Goal: Check status: Check status

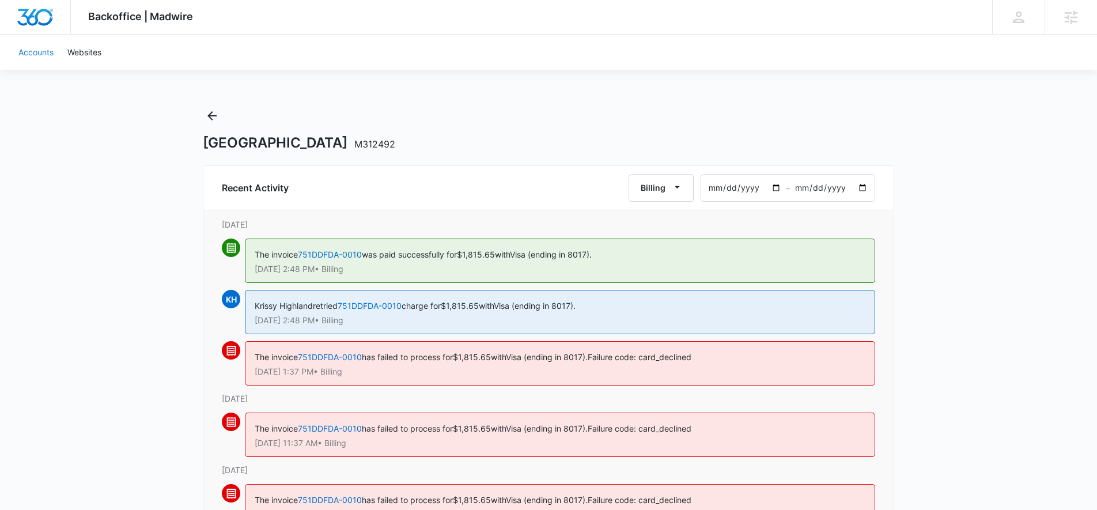
click at [50, 56] on link "Accounts" at bounding box center [36, 52] width 49 height 35
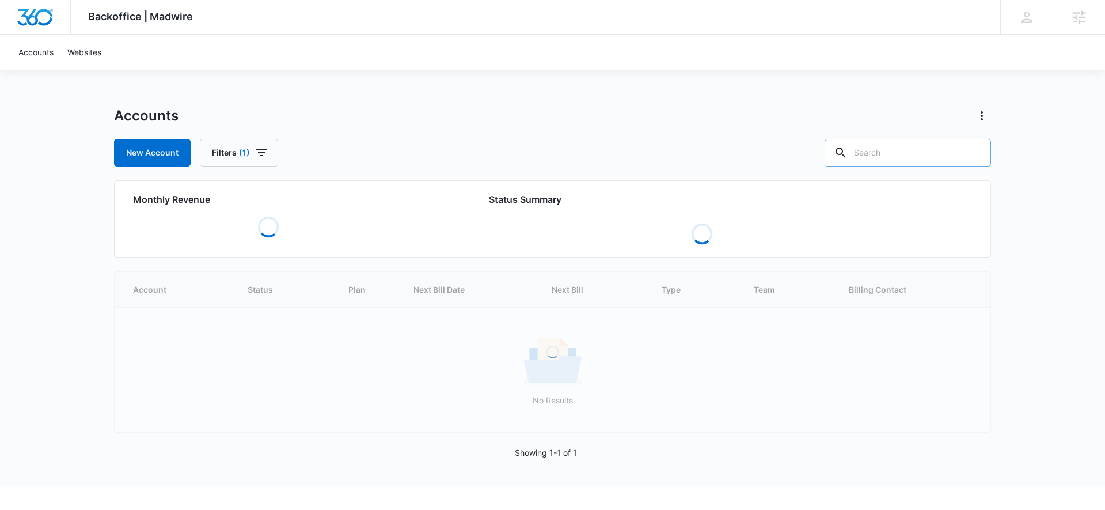
click at [888, 151] on input "text" at bounding box center [908, 153] width 166 height 28
paste input "M323871"
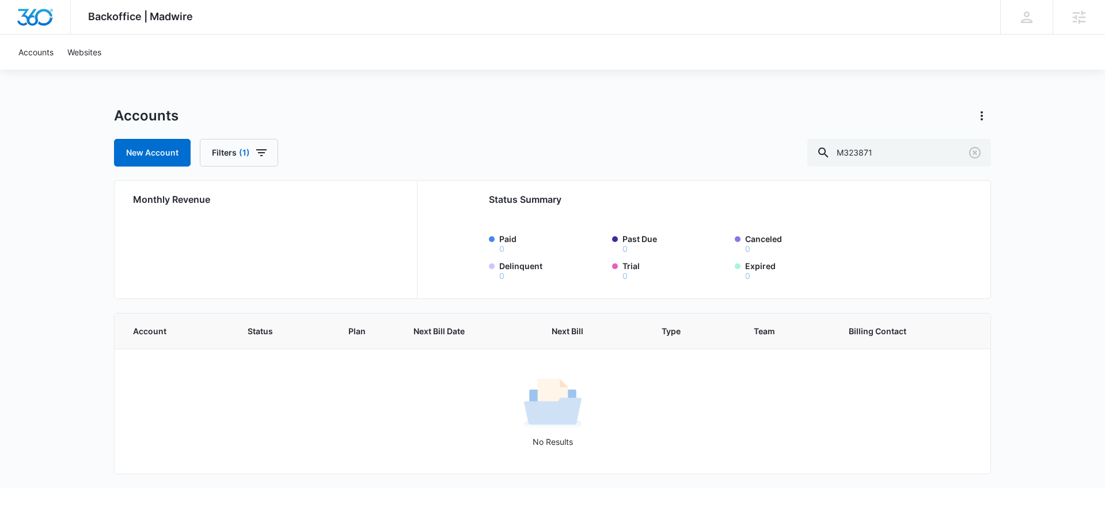
click at [264, 389] on div "No Results" at bounding box center [552, 411] width 875 height 73
click at [917, 148] on input "M323871" at bounding box center [900, 153] width 184 height 28
click at [866, 153] on input "M323871" at bounding box center [900, 153] width 184 height 28
click at [938, 151] on input "M323871" at bounding box center [900, 153] width 184 height 28
click at [880, 145] on input "M323871" at bounding box center [900, 153] width 184 height 28
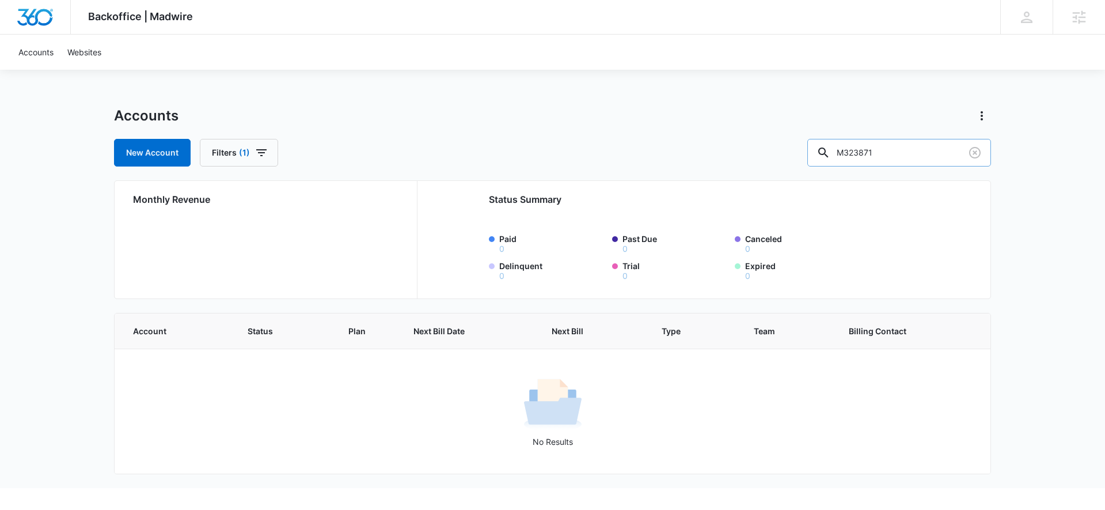
click at [882, 147] on input "M323871" at bounding box center [900, 153] width 184 height 28
click at [882, 148] on input "M323871" at bounding box center [900, 153] width 184 height 28
paste input "80169"
type input "M80169"
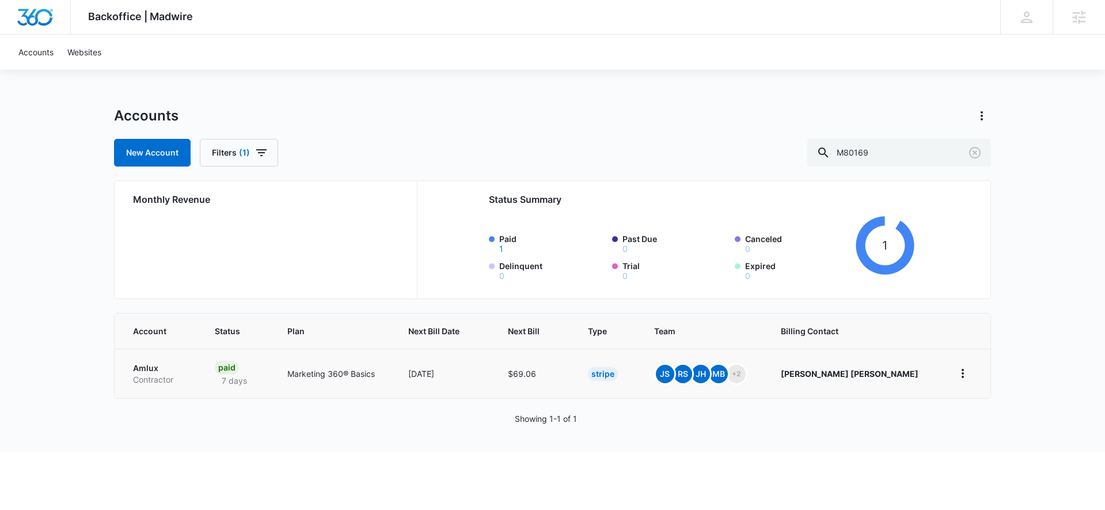
click at [151, 369] on td "Amlux Contractor" at bounding box center [158, 373] width 86 height 50
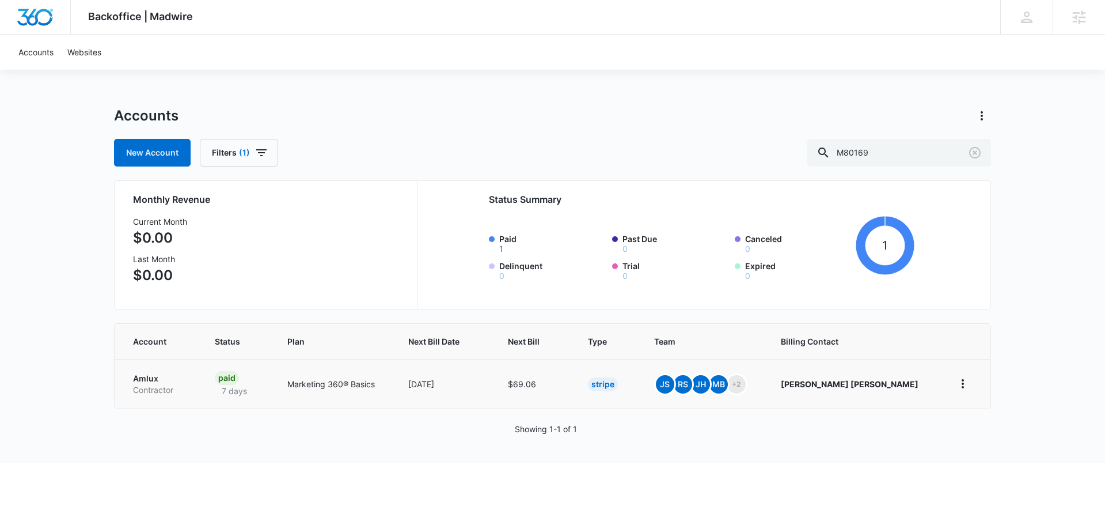
click at [145, 378] on p "Amlux" at bounding box center [160, 379] width 54 height 12
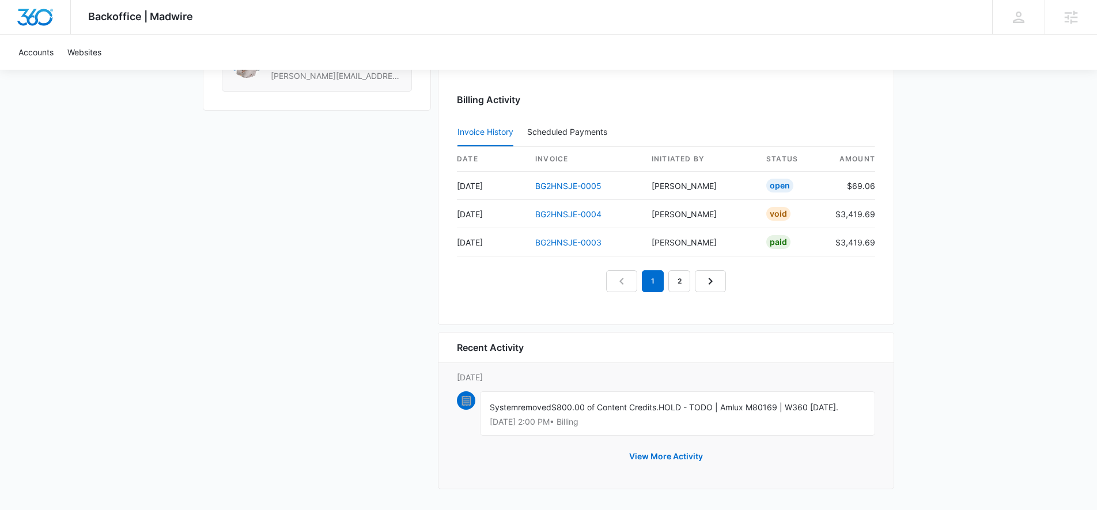
scroll to position [1166, 0]
click at [691, 458] on button "View More Activity" at bounding box center [665, 455] width 97 height 28
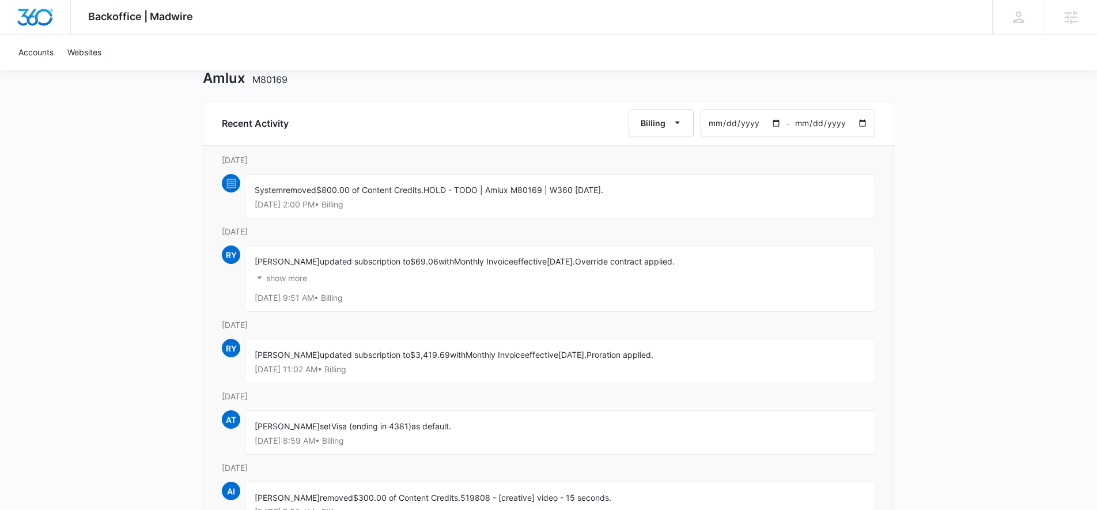
scroll to position [67, 0]
click at [272, 277] on p "show more" at bounding box center [286, 276] width 41 height 8
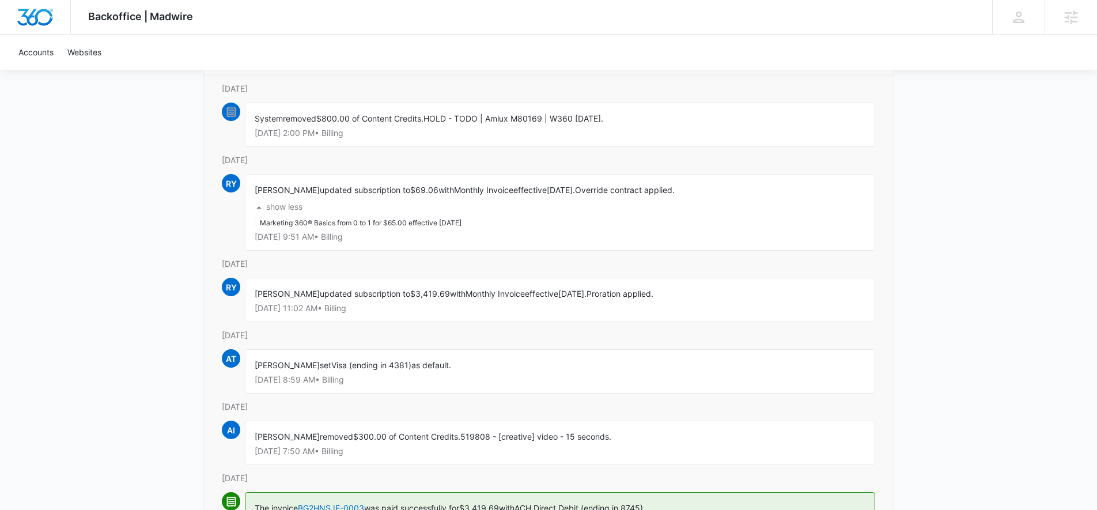
scroll to position [138, 0]
click at [516, 335] on p "[DATE]" at bounding box center [548, 333] width 653 height 12
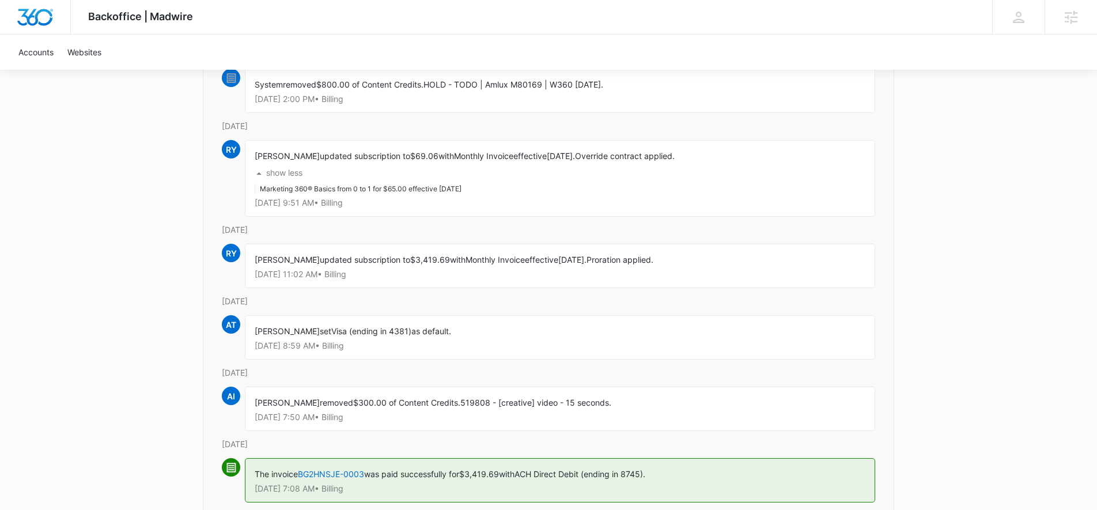
scroll to position [149, 0]
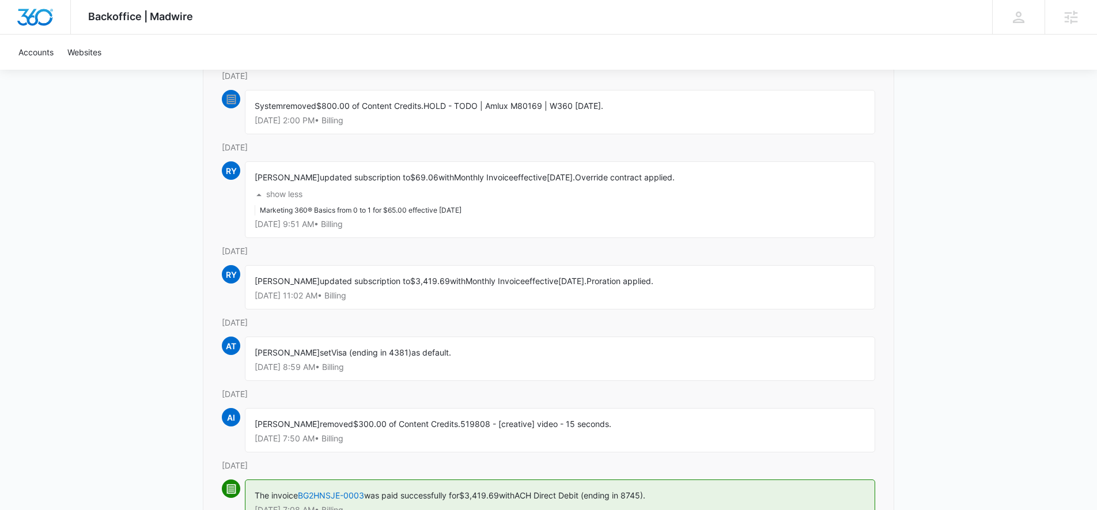
click at [289, 194] on p "show less" at bounding box center [284, 194] width 36 height 8
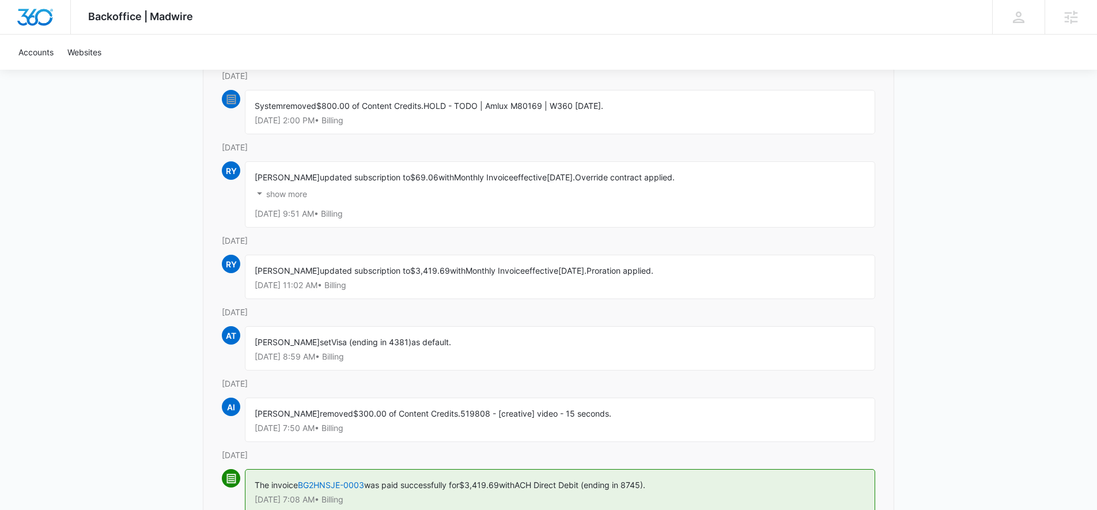
click at [289, 194] on p "show more" at bounding box center [286, 194] width 41 height 8
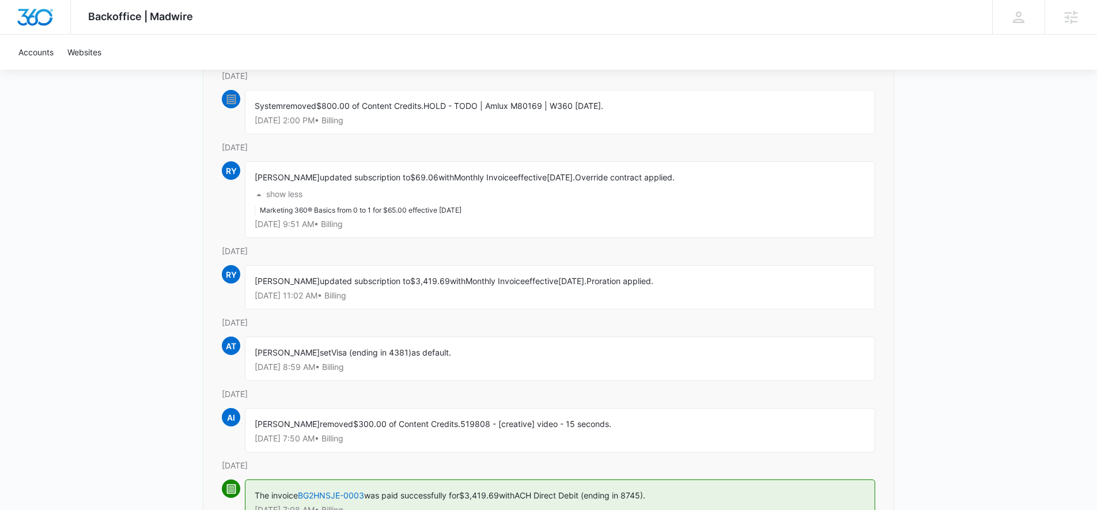
click at [289, 194] on p "show less" at bounding box center [284, 194] width 36 height 8
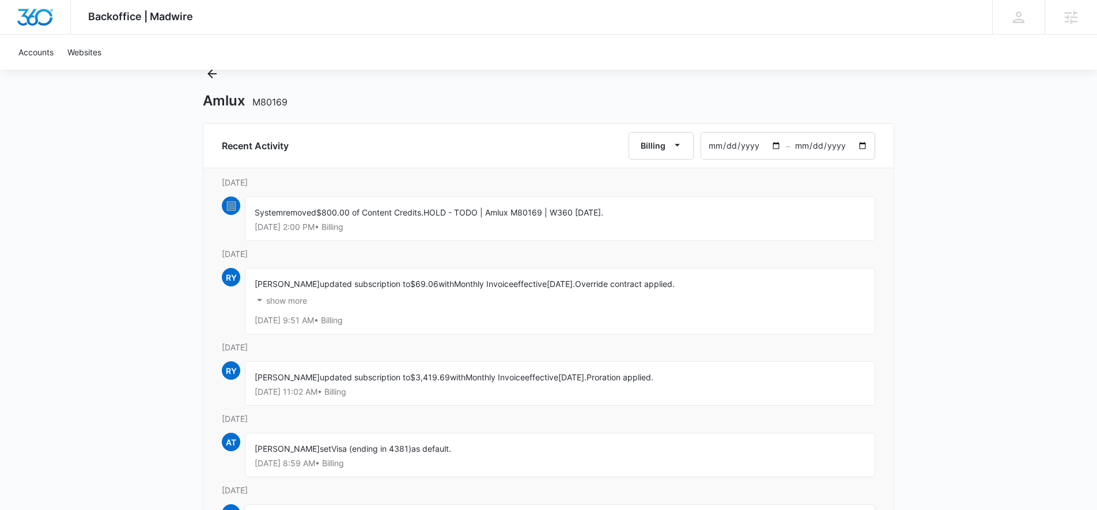
scroll to position [0, 0]
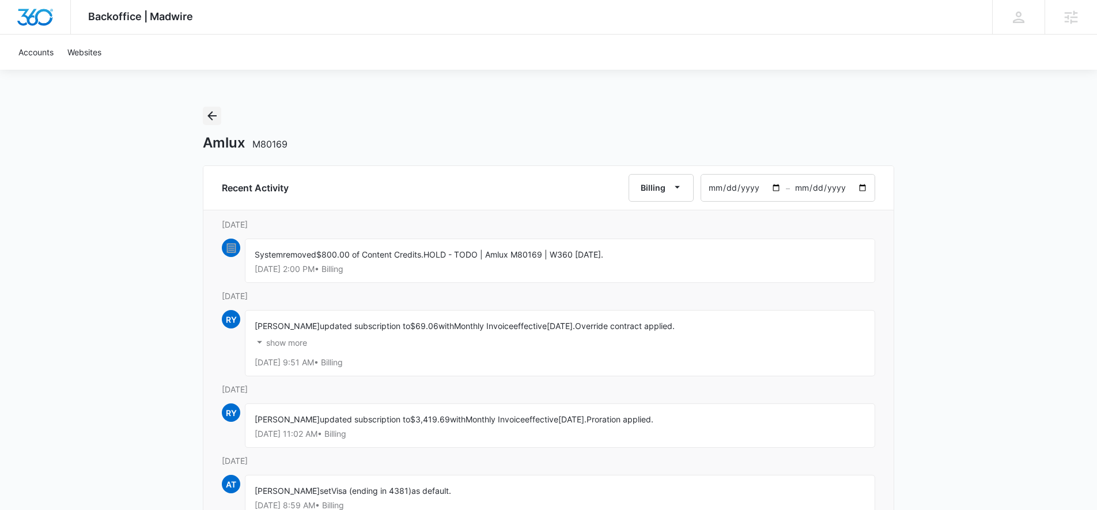
click at [214, 120] on icon "Back" at bounding box center [212, 116] width 14 height 14
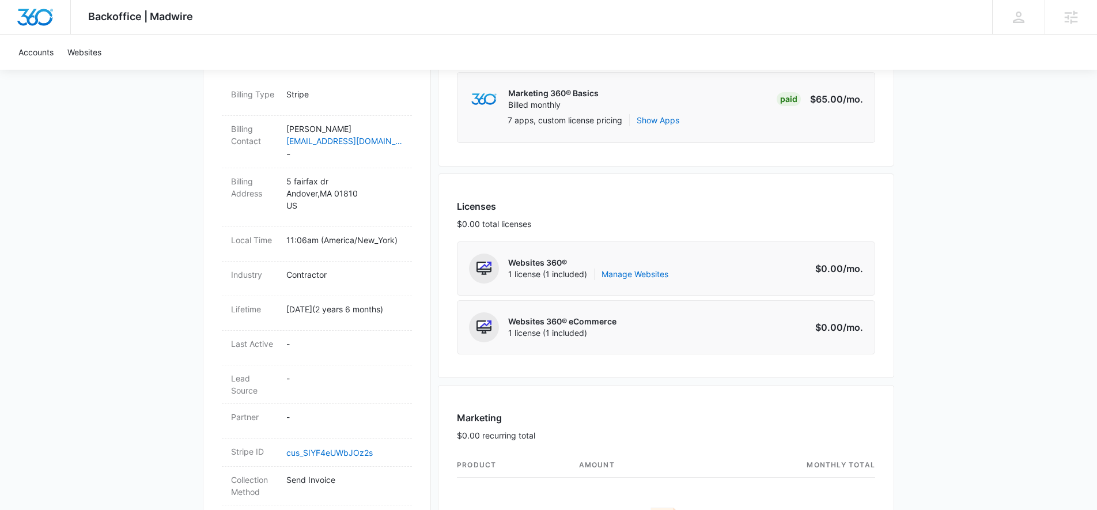
scroll to position [252, 0]
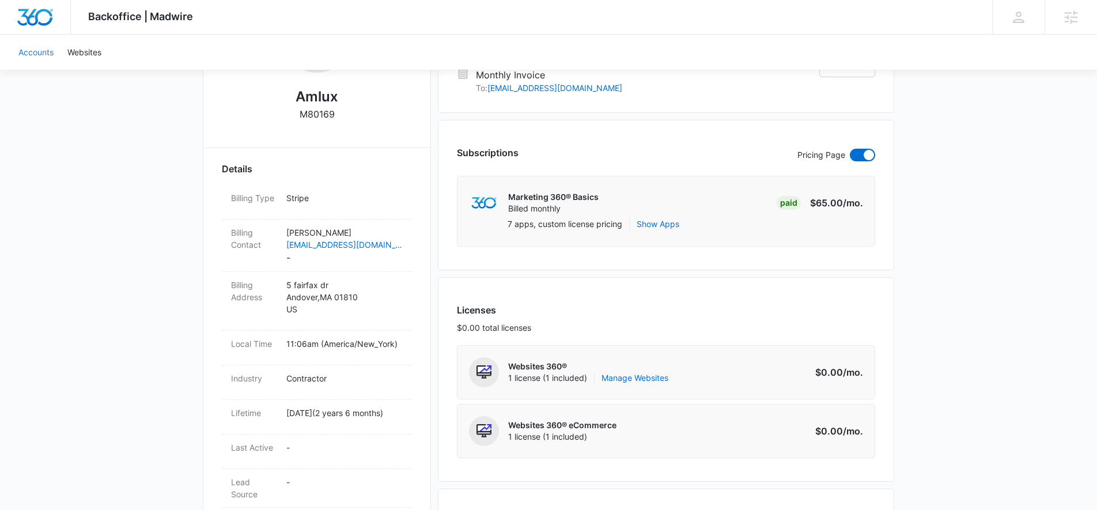
click at [31, 51] on link "Accounts" at bounding box center [36, 52] width 49 height 35
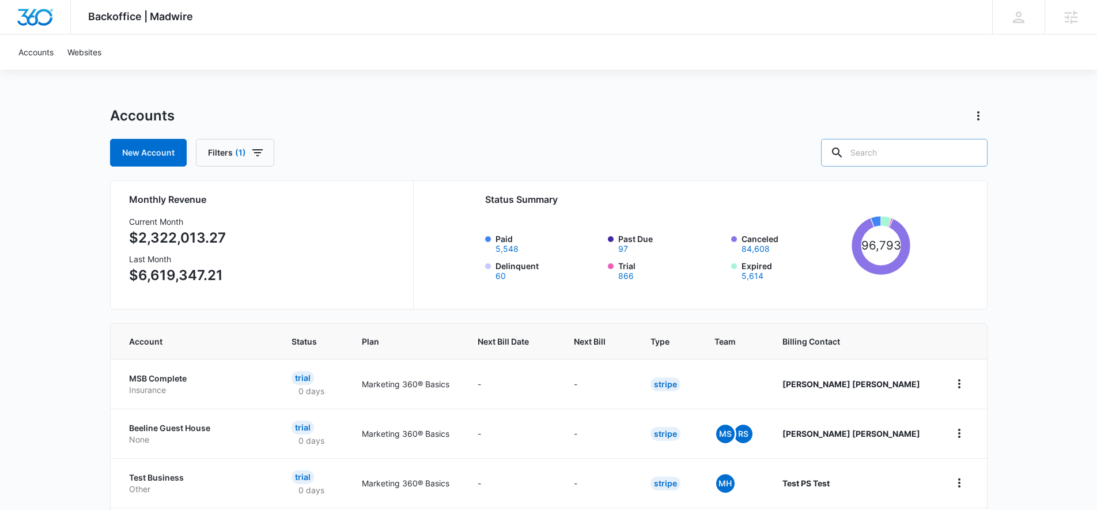
click at [846, 153] on div at bounding box center [837, 153] width 18 height 28
click at [903, 158] on input "text" at bounding box center [904, 153] width 166 height 28
paste input "M307510"
type input "M307510"
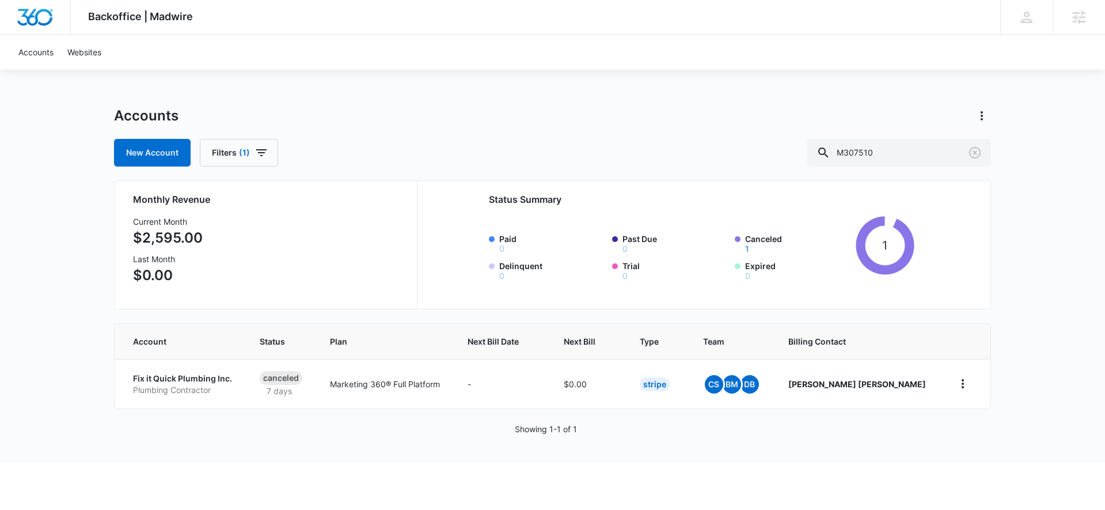
click at [180, 373] on p "Fix it Quick Plumbing Inc." at bounding box center [182, 379] width 99 height 12
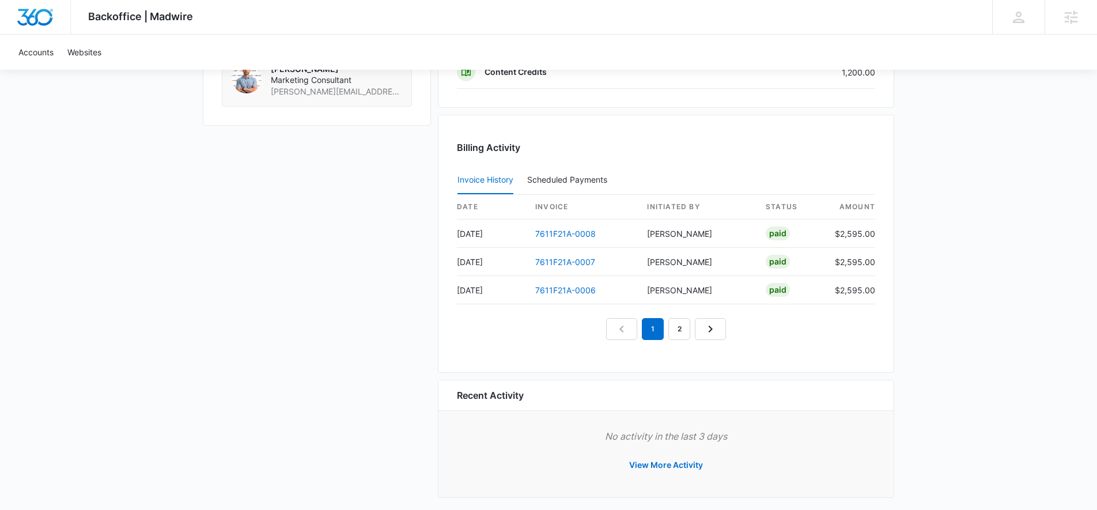
scroll to position [995, 0]
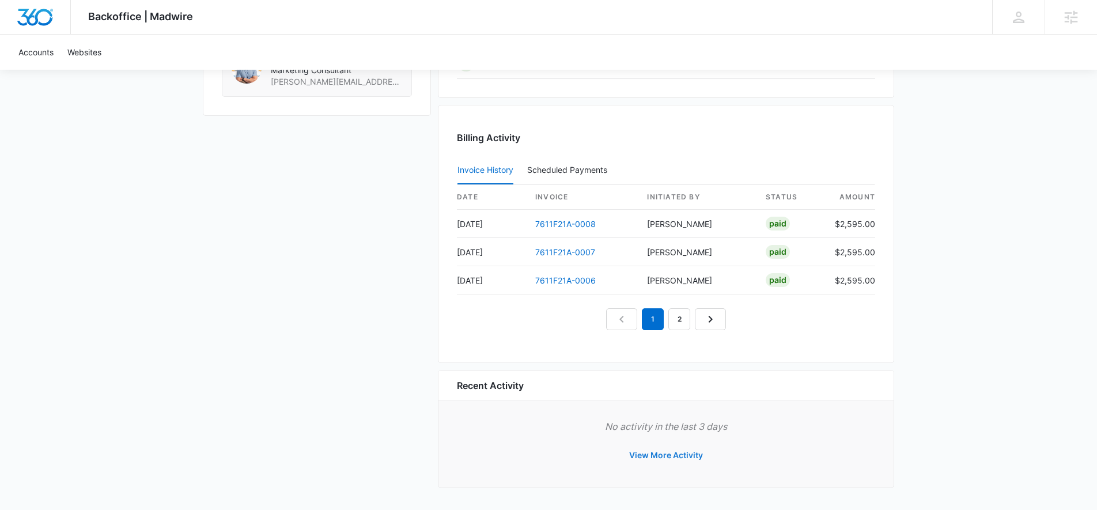
click at [665, 450] on button "View More Activity" at bounding box center [665, 455] width 97 height 28
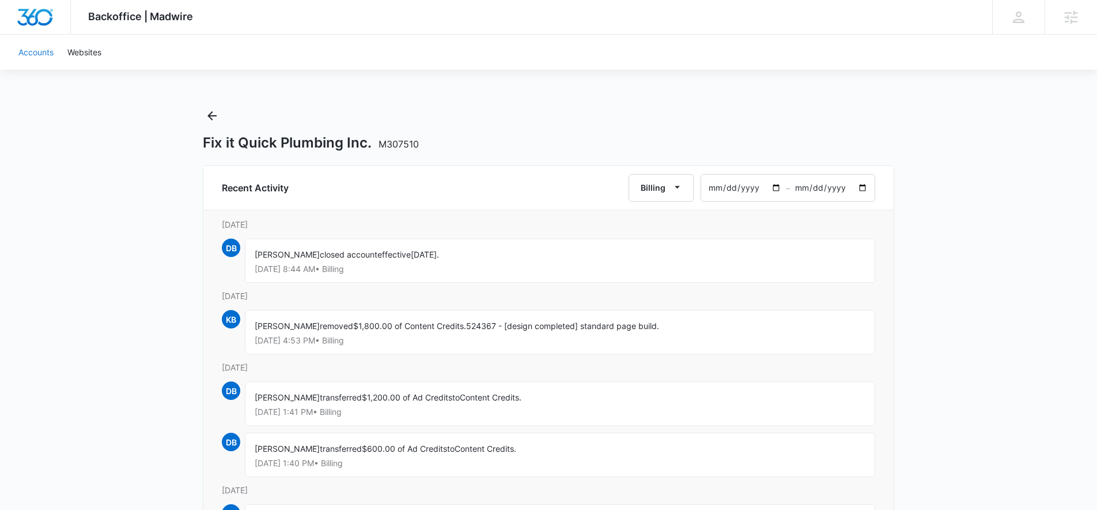
click at [50, 56] on link "Accounts" at bounding box center [36, 52] width 49 height 35
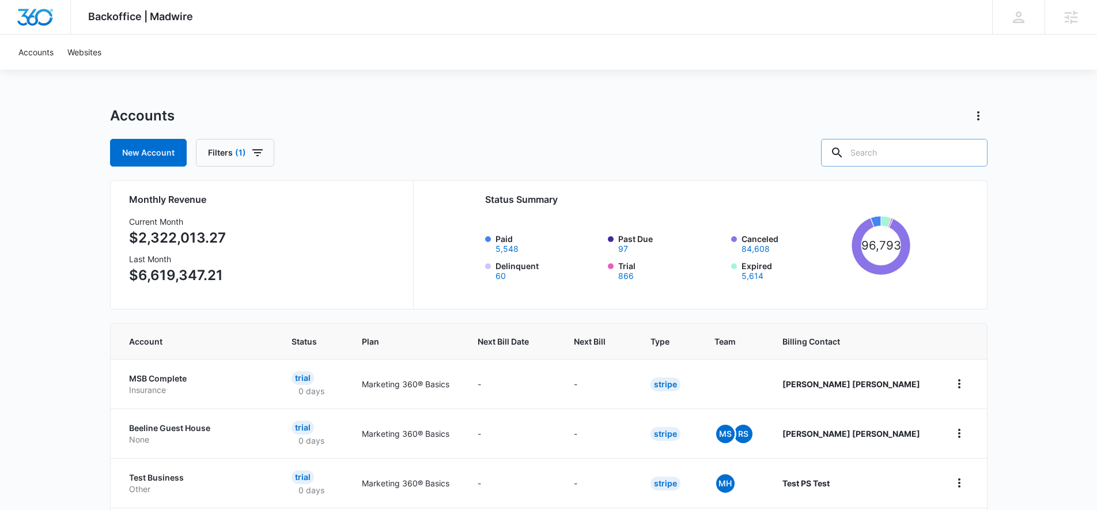
click at [888, 143] on input "text" at bounding box center [904, 153] width 166 height 28
paste input "M25944"
type input "M25944"
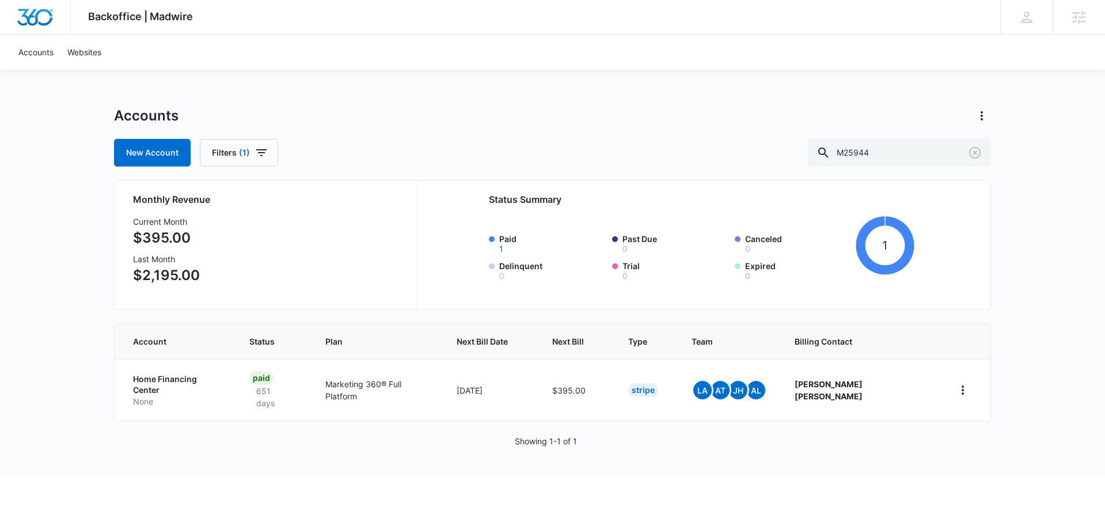
click at [179, 373] on p "Home Financing Center" at bounding box center [177, 384] width 89 height 22
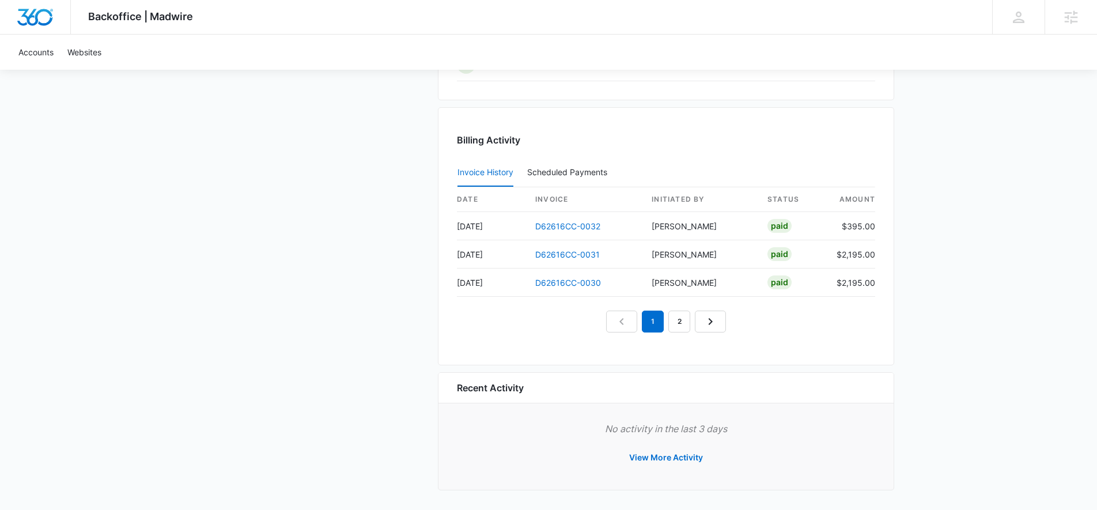
scroll to position [1113, 0]
click at [651, 458] on button "View More Activity" at bounding box center [665, 457] width 97 height 28
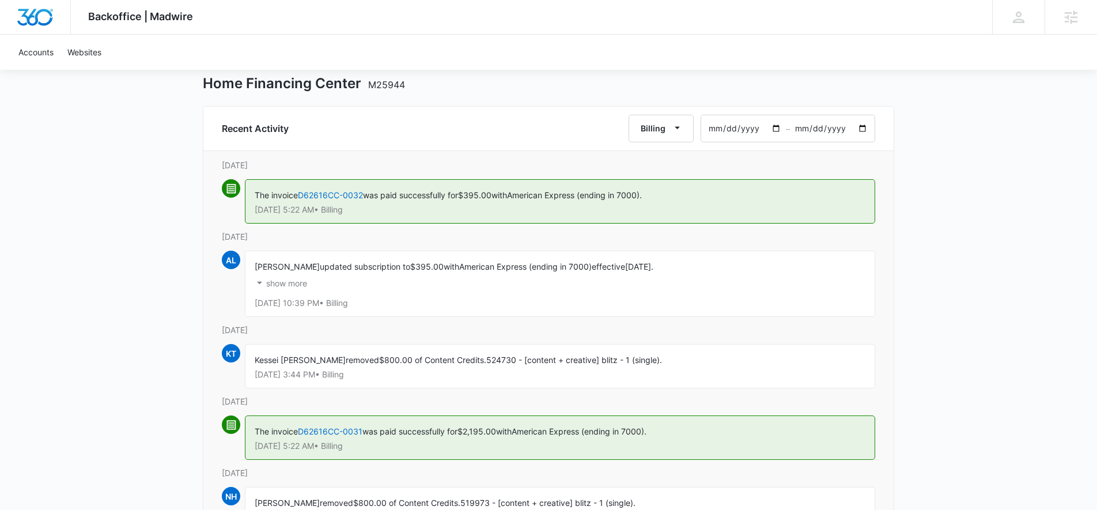
scroll to position [71, 0]
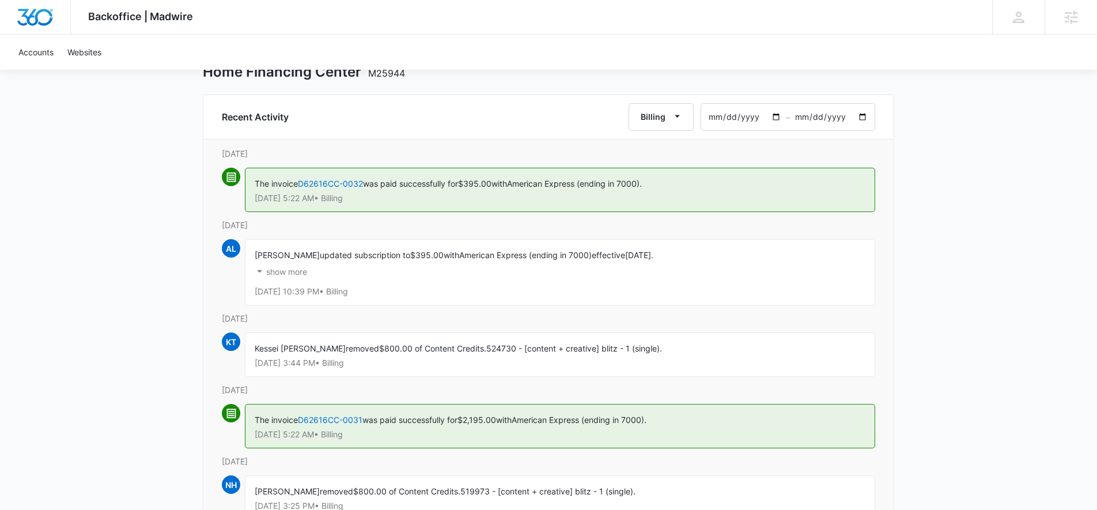
click at [282, 272] on p "show more" at bounding box center [286, 272] width 41 height 8
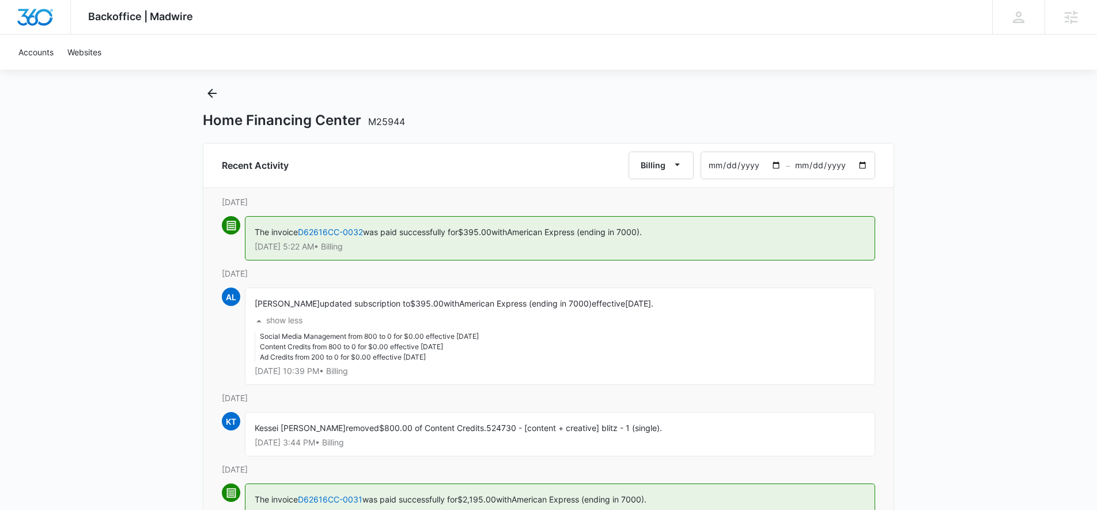
scroll to position [0, 0]
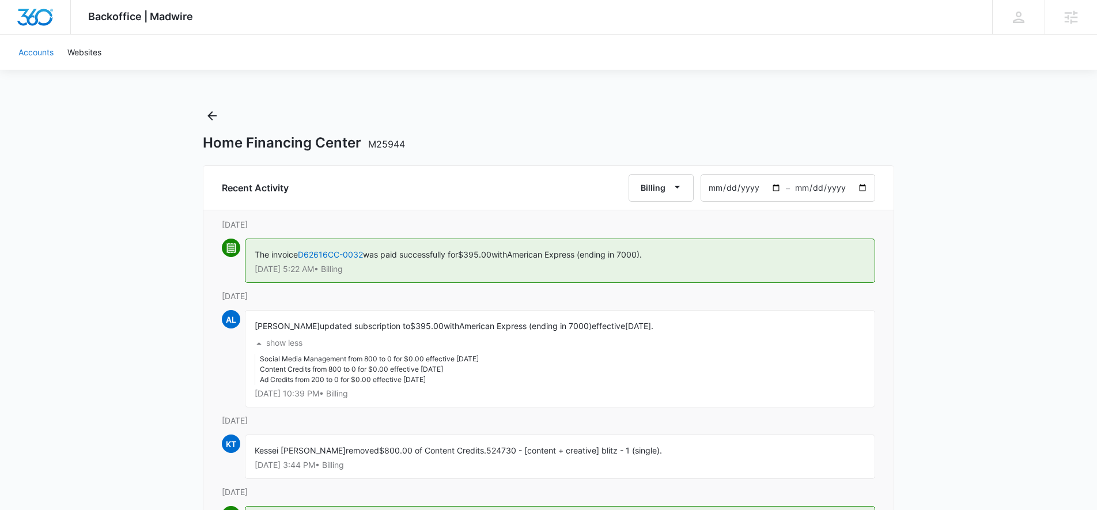
click at [23, 54] on link "Accounts" at bounding box center [36, 52] width 49 height 35
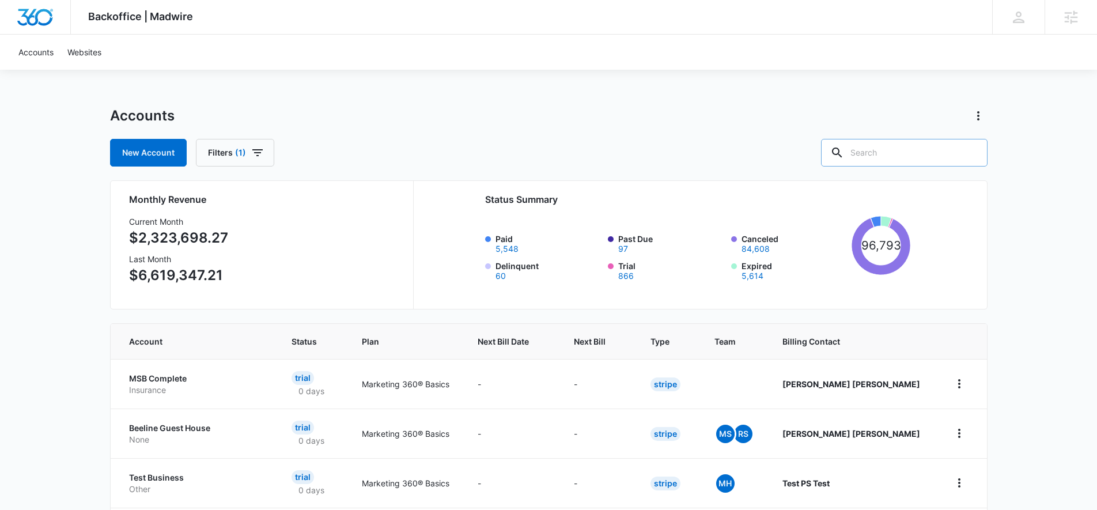
click at [893, 153] on input "text" at bounding box center [904, 153] width 166 height 28
paste input "M15682"
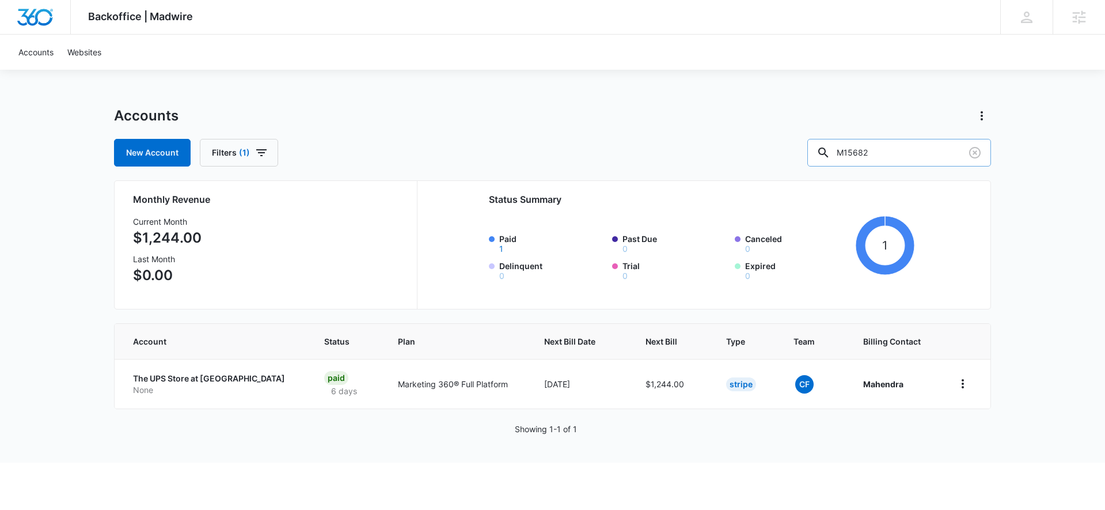
click at [927, 146] on input "M15682" at bounding box center [900, 153] width 184 height 28
paste input "063"
type input "M15063"
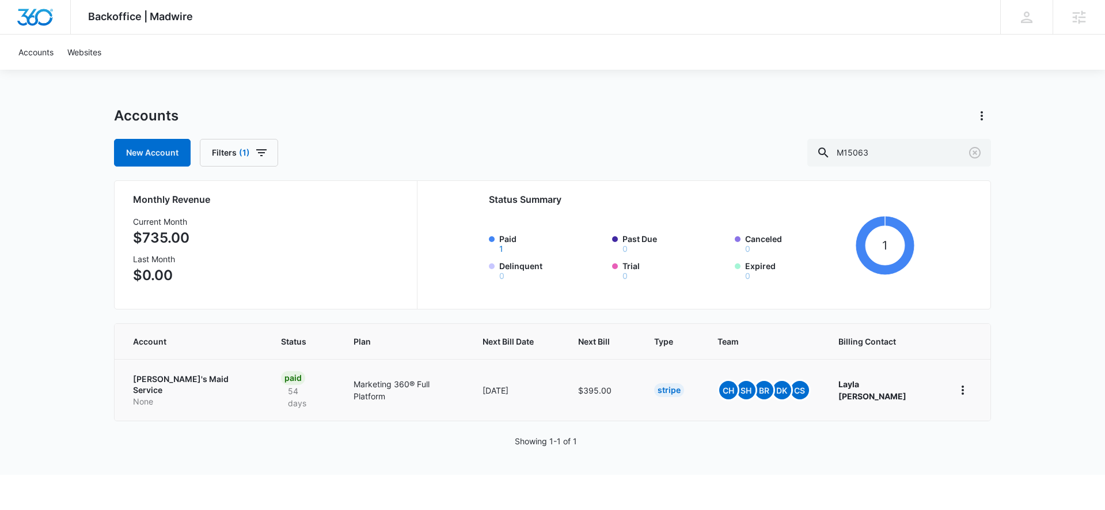
click at [187, 378] on p "[PERSON_NAME]'s Maid Service" at bounding box center [193, 384] width 120 height 22
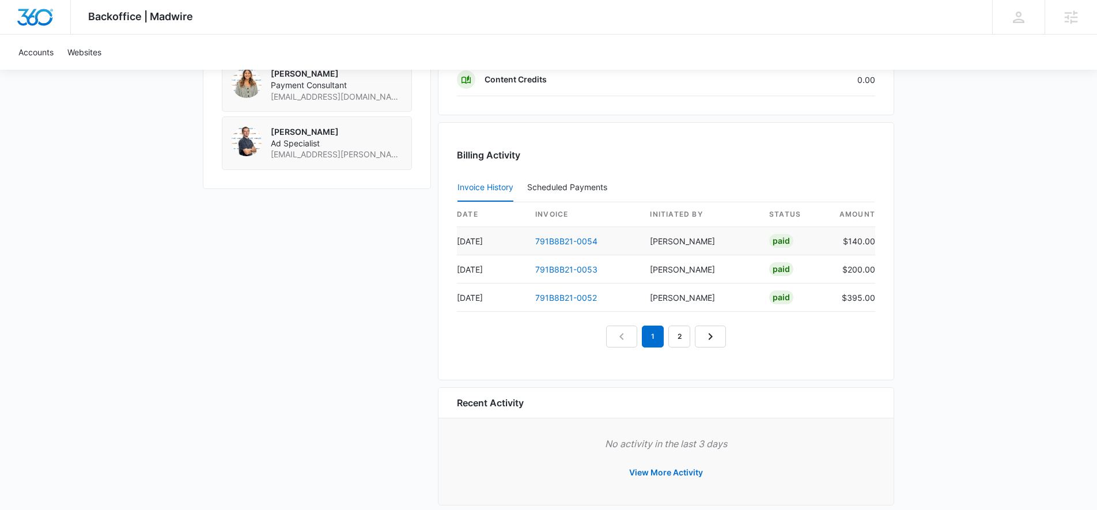
scroll to position [1115, 0]
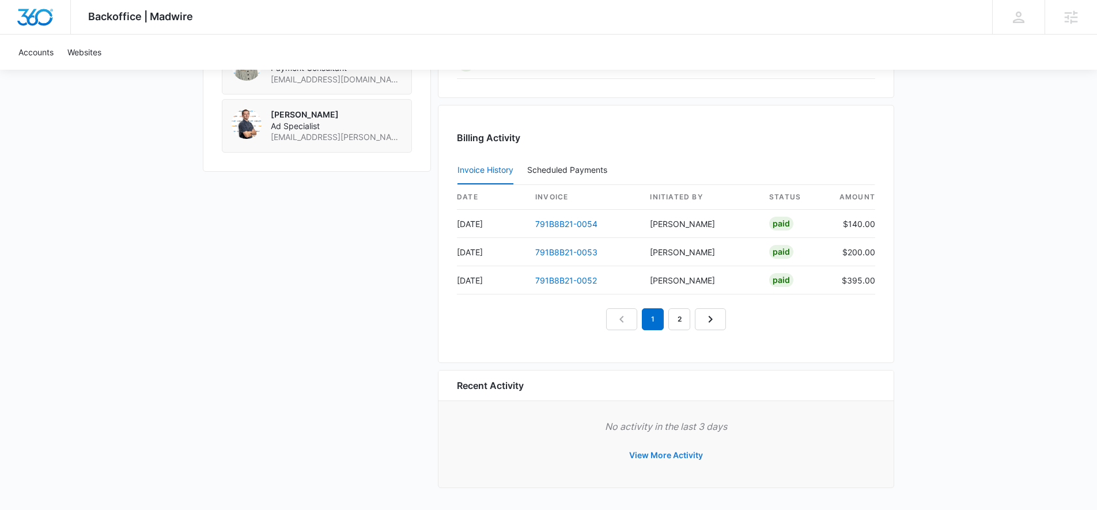
click at [655, 457] on button "View More Activity" at bounding box center [665, 455] width 97 height 28
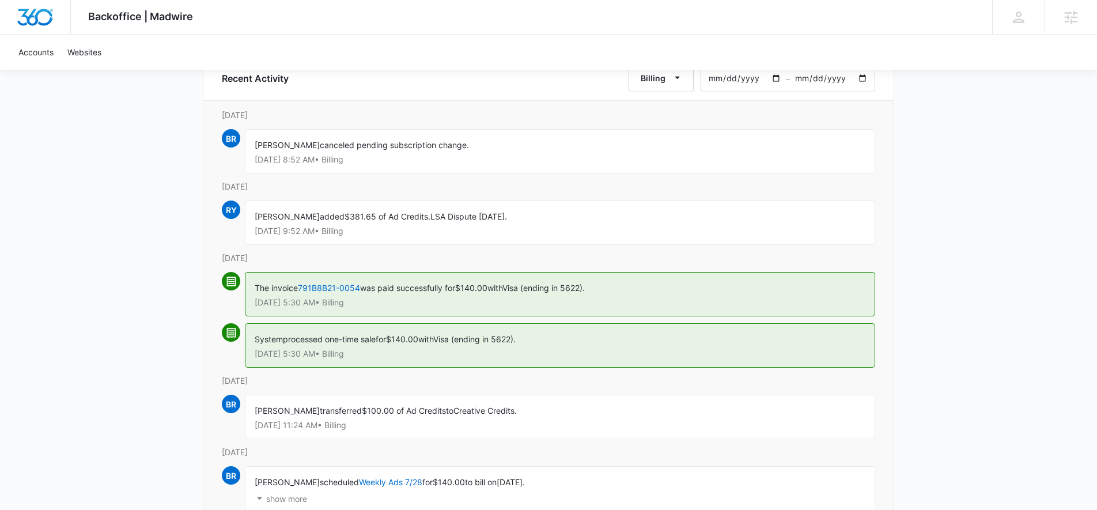
scroll to position [107, 0]
click at [379, 159] on p "[DATE] 8:52 AM • Billing" at bounding box center [560, 162] width 611 height 8
click at [357, 160] on p "[DATE] 8:52 AM • Billing" at bounding box center [560, 162] width 611 height 8
click at [295, 161] on p "[DATE] 8:52 AM • Billing" at bounding box center [560, 162] width 611 height 8
drag, startPoint x: 261, startPoint y: 150, endPoint x: 372, endPoint y: 166, distance: 112.4
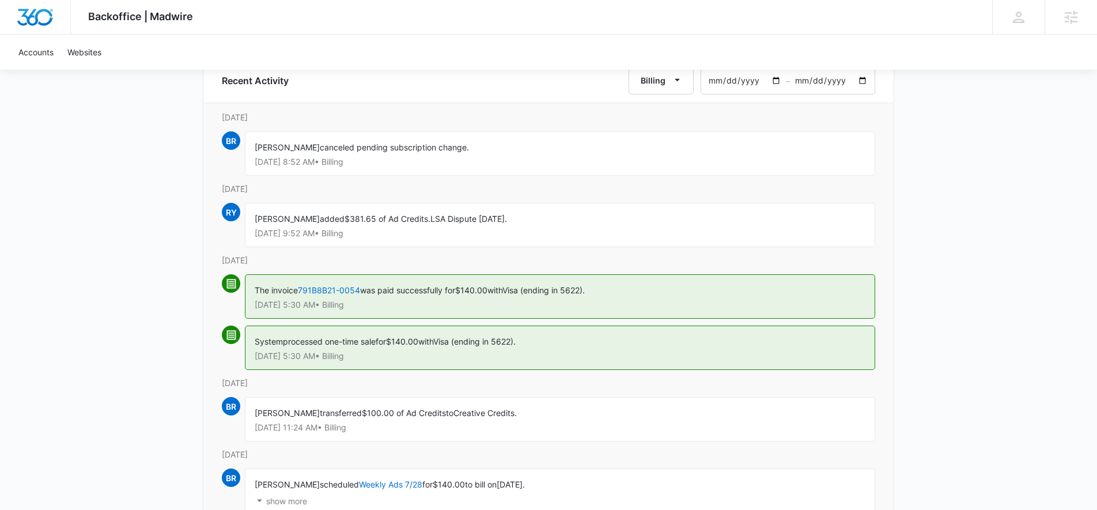
click at [372, 166] on div "[PERSON_NAME] canceled pending subscription change. [DATE] 8:52 AM • Billing" at bounding box center [560, 153] width 630 height 44
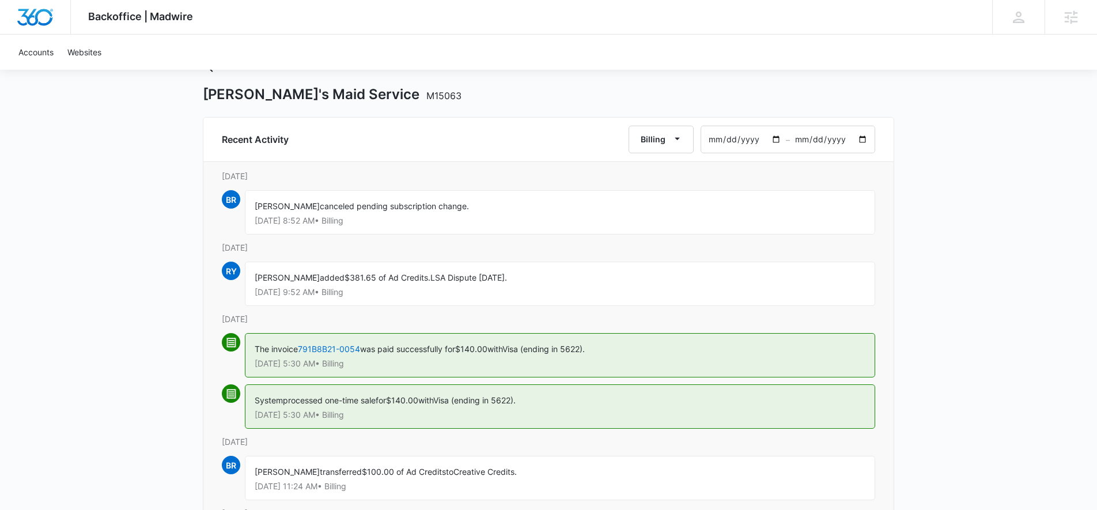
scroll to position [0, 0]
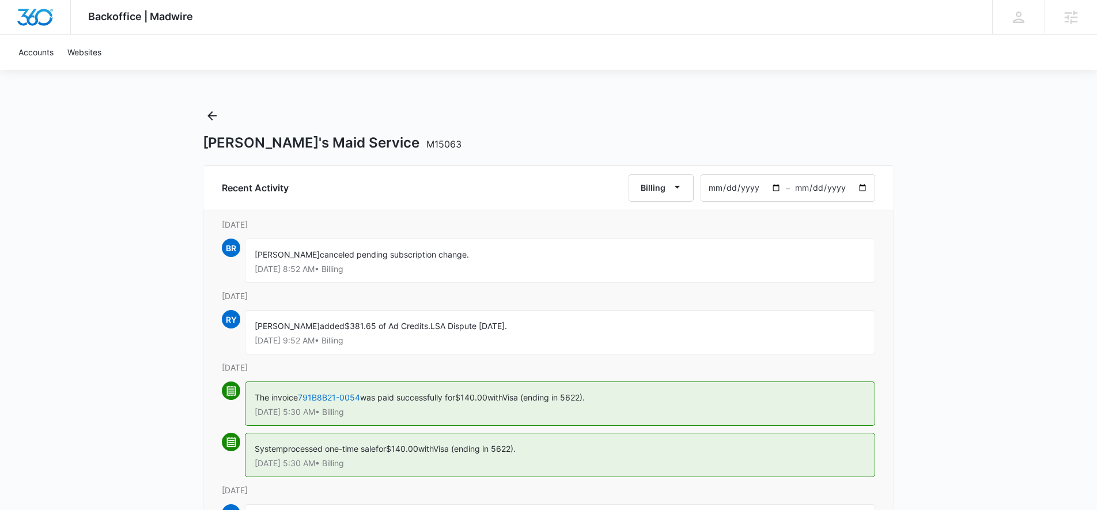
click at [213, 125] on div "Layla's Maid Service M15063" at bounding box center [548, 129] width 691 height 45
click at [212, 121] on icon "Back" at bounding box center [212, 116] width 14 height 14
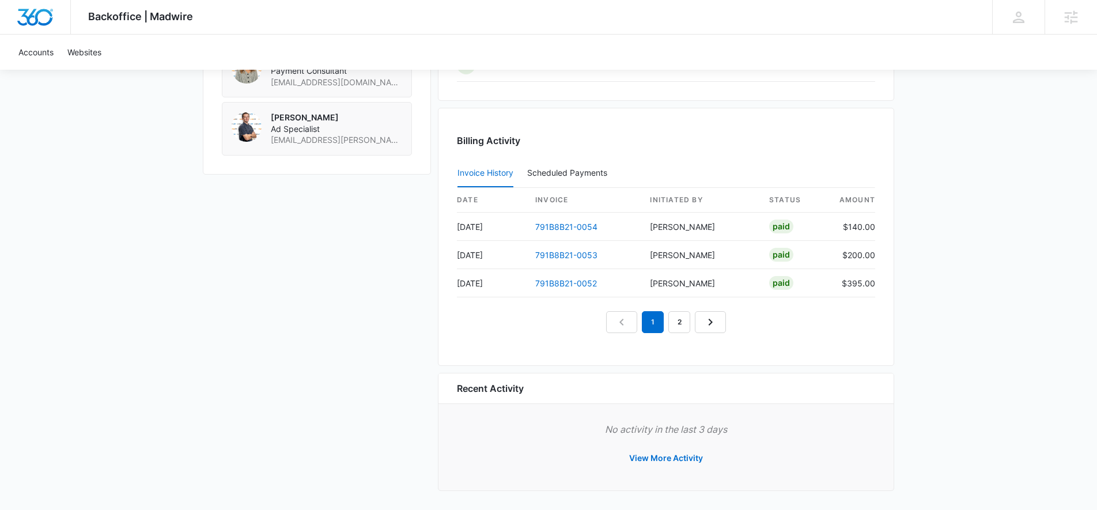
scroll to position [1115, 0]
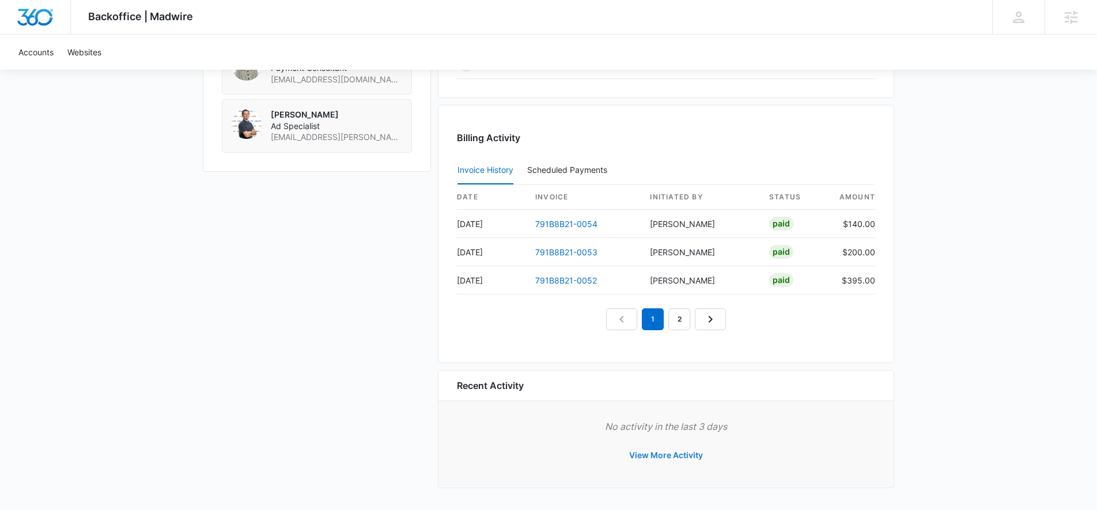
click at [674, 454] on button "View More Activity" at bounding box center [665, 455] width 97 height 28
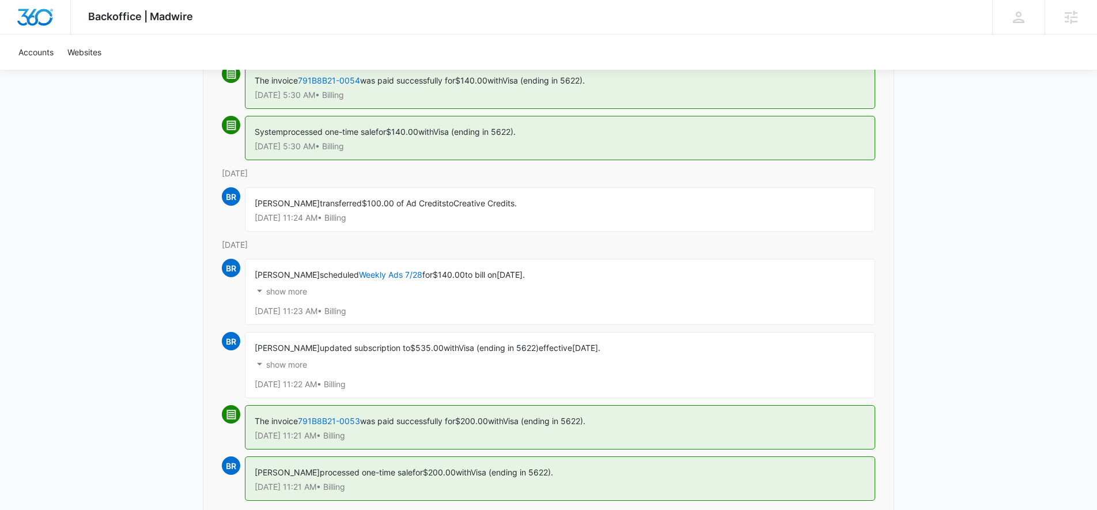
scroll to position [320, 0]
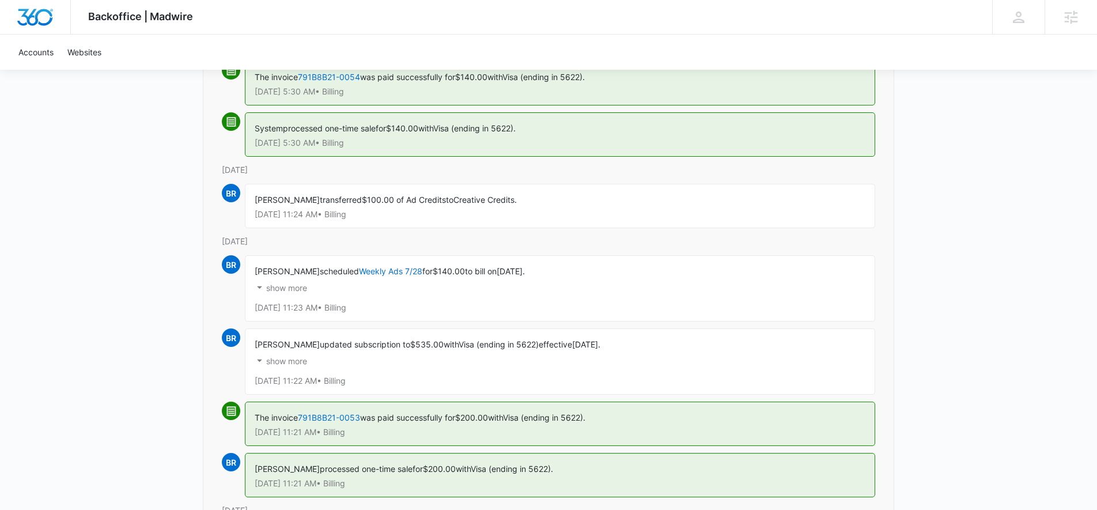
click at [287, 291] on p "show more" at bounding box center [286, 288] width 41 height 8
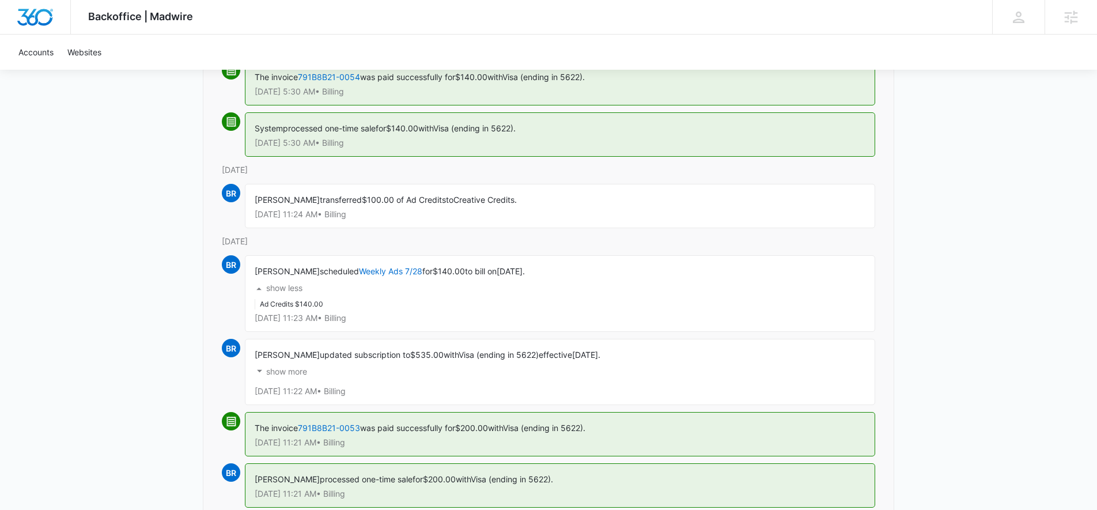
click at [284, 287] on p "show less" at bounding box center [284, 288] width 36 height 8
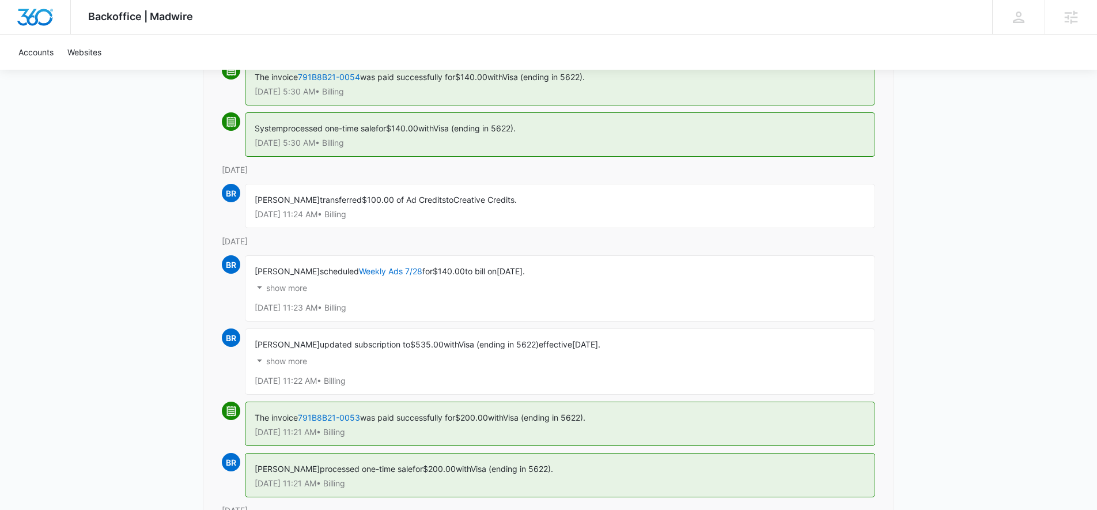
scroll to position [340, 0]
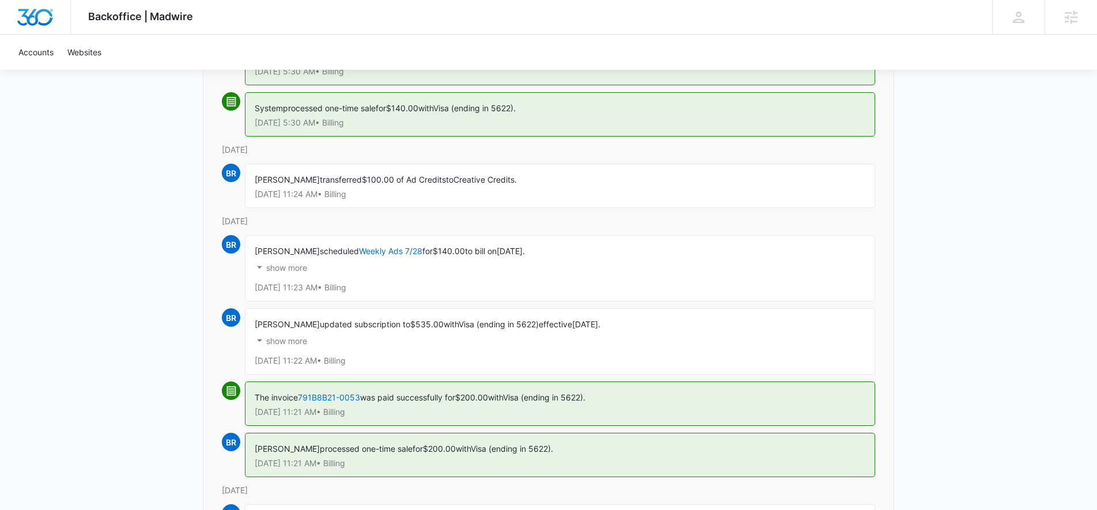
click at [282, 344] on p "show more" at bounding box center [286, 341] width 41 height 8
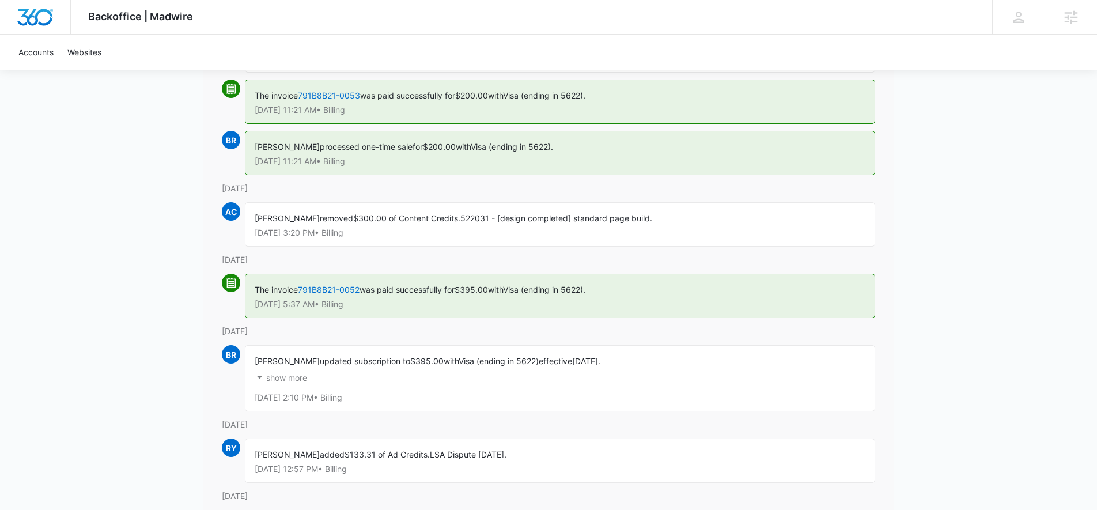
scroll to position [693, 0]
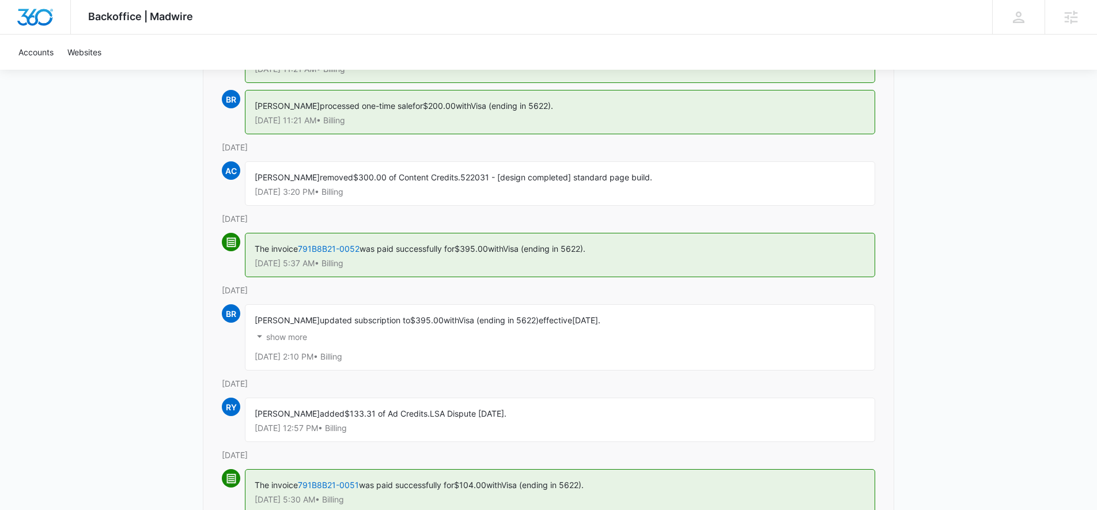
click at [286, 339] on p "show more" at bounding box center [286, 337] width 41 height 8
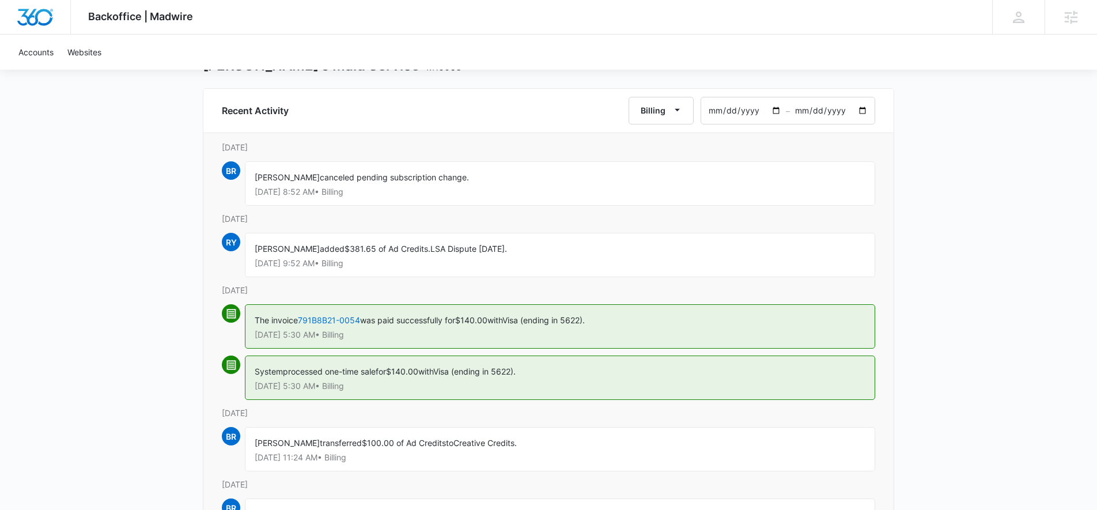
scroll to position [0, 0]
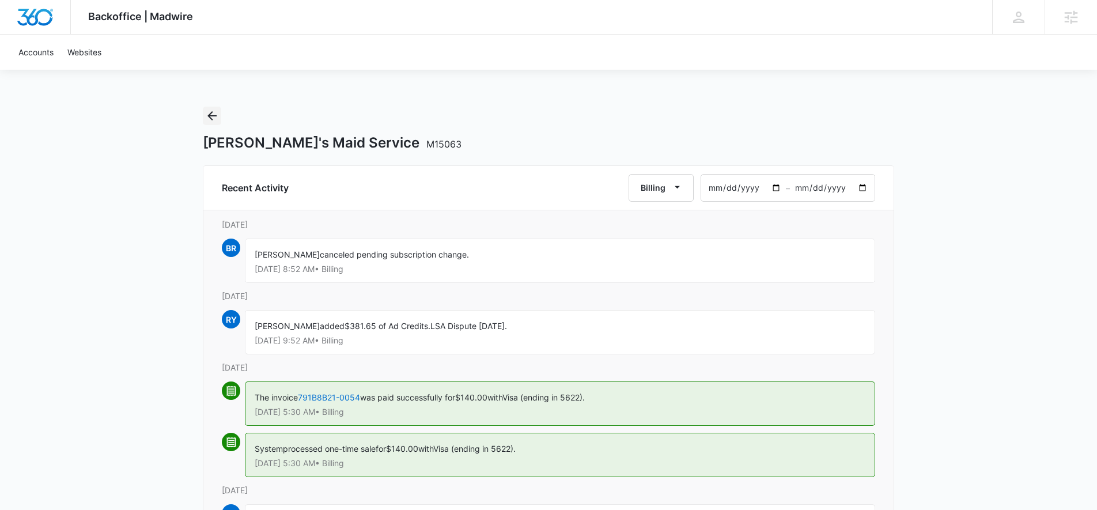
click at [216, 116] on icon "Back" at bounding box center [211, 115] width 9 height 9
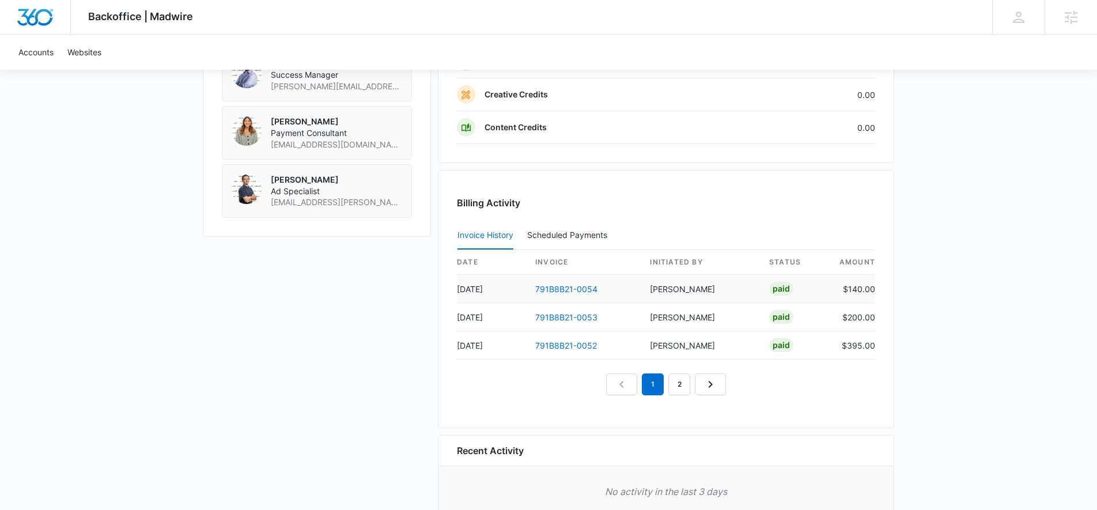
scroll to position [1115, 0]
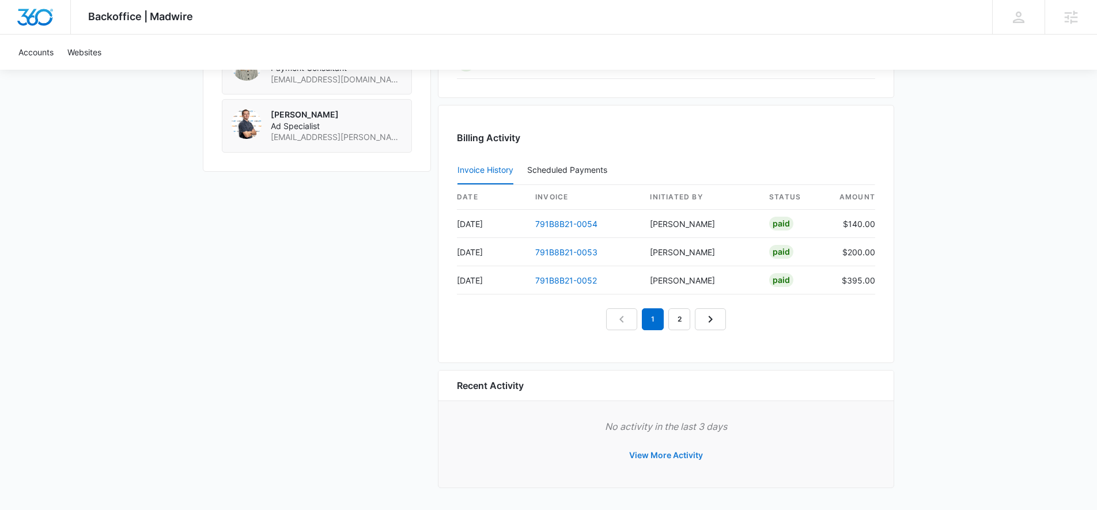
click at [659, 452] on button "View More Activity" at bounding box center [665, 455] width 97 height 28
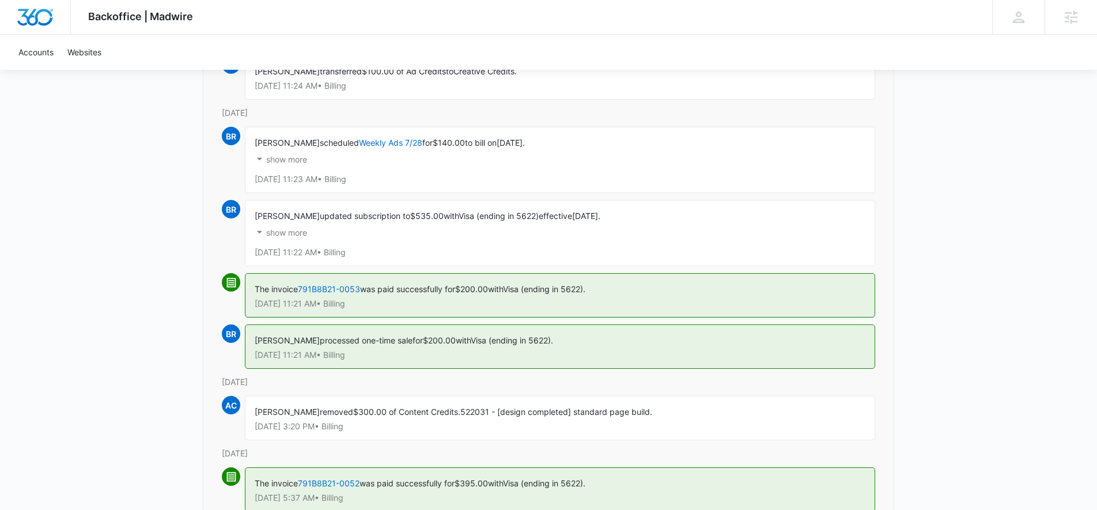
scroll to position [434, 0]
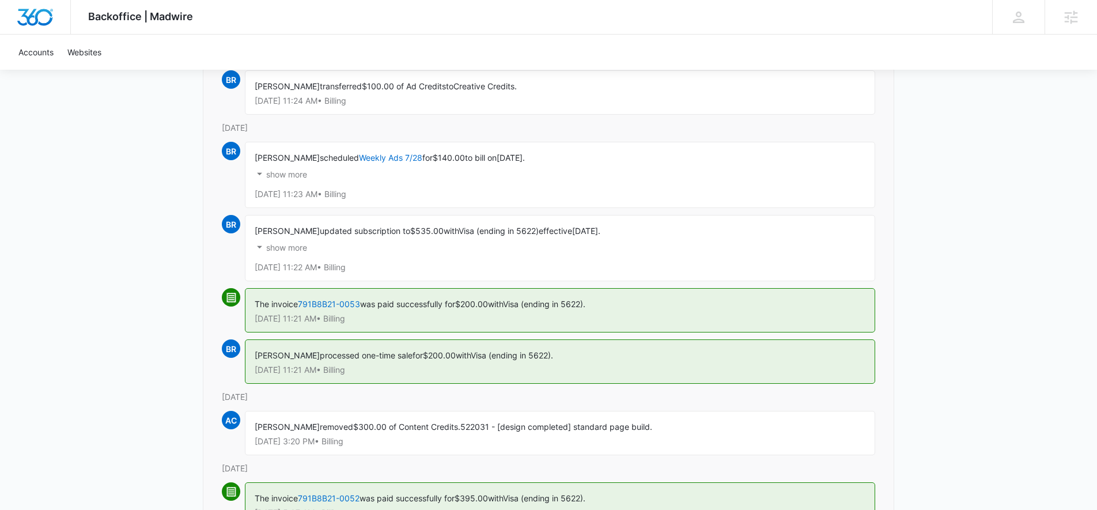
click at [273, 177] on p "show more" at bounding box center [286, 174] width 41 height 8
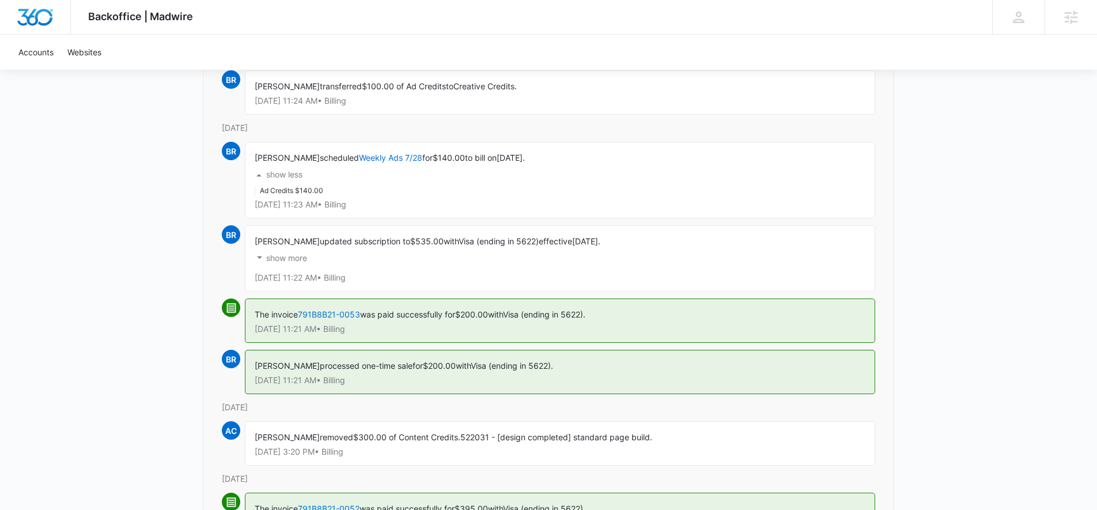
click at [276, 172] on p "show less" at bounding box center [284, 174] width 36 height 8
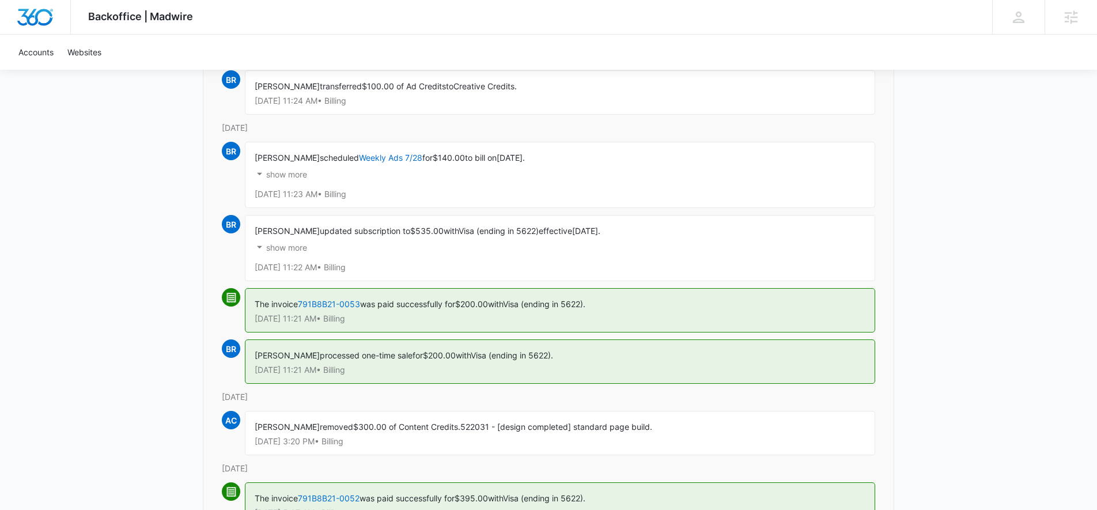
click at [276, 172] on p "show more" at bounding box center [286, 174] width 41 height 8
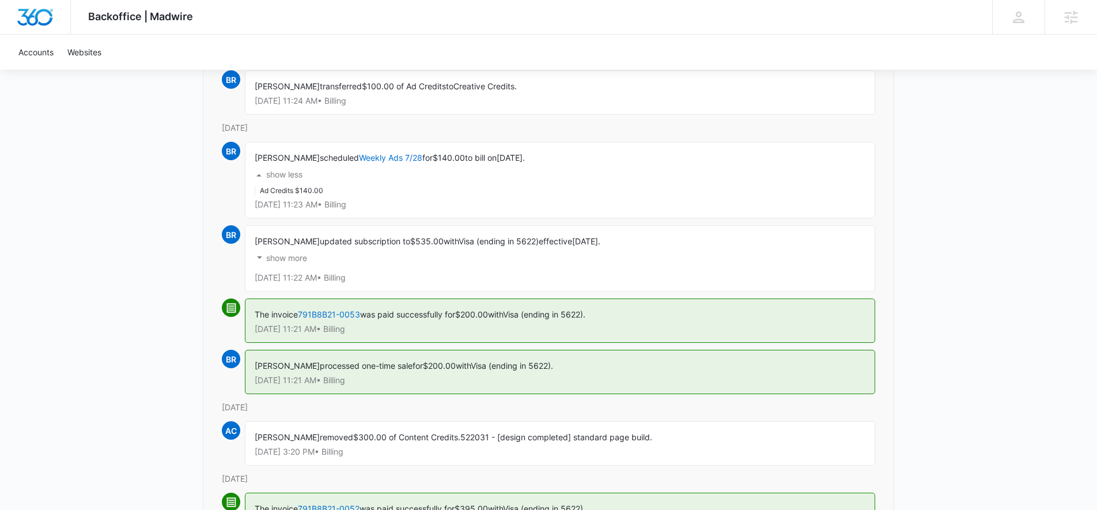
click at [278, 257] on p "show more" at bounding box center [286, 258] width 41 height 8
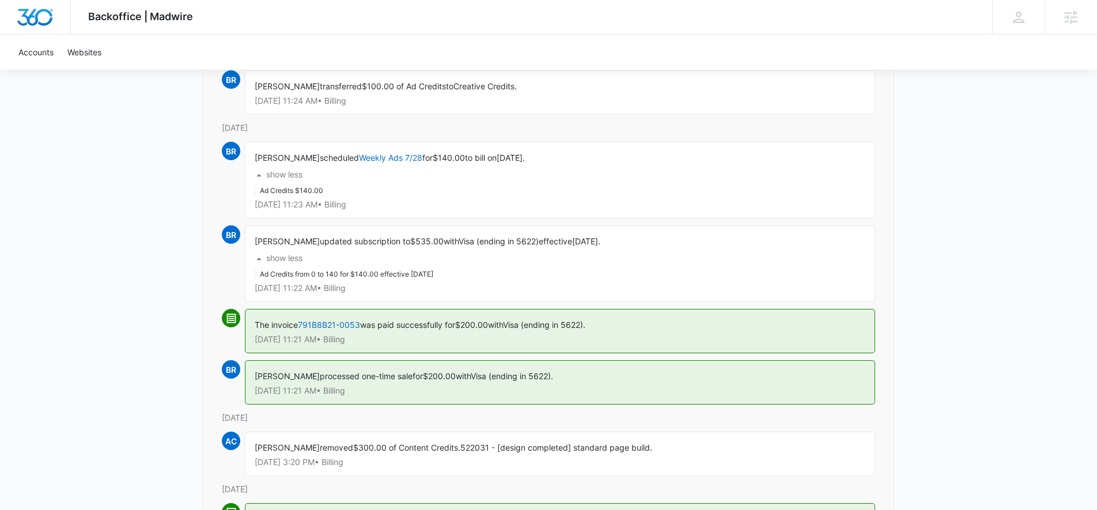
click at [276, 179] on button "show less" at bounding box center [279, 175] width 48 height 22
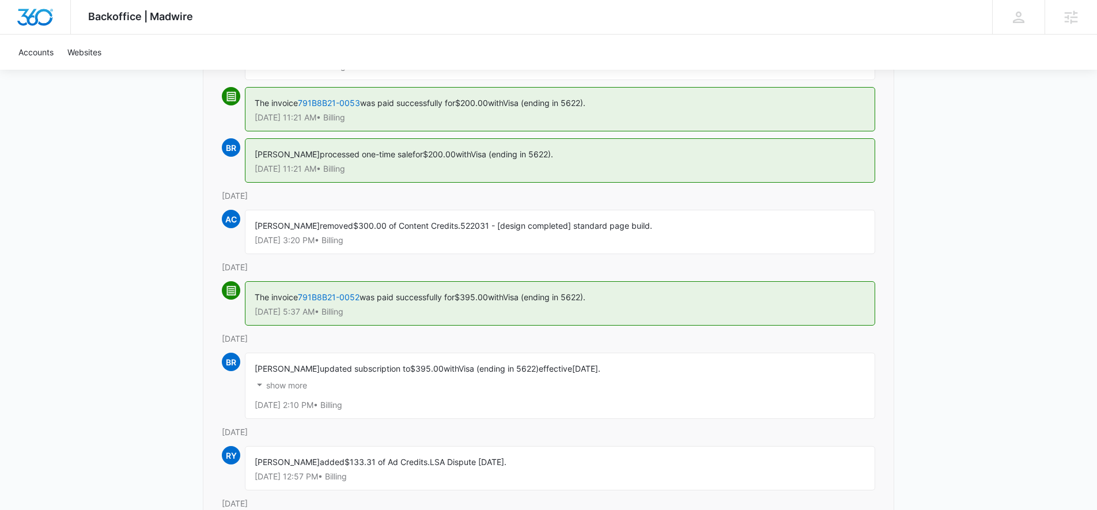
scroll to position [646, 0]
click at [271, 384] on p "show more" at bounding box center [286, 384] width 41 height 8
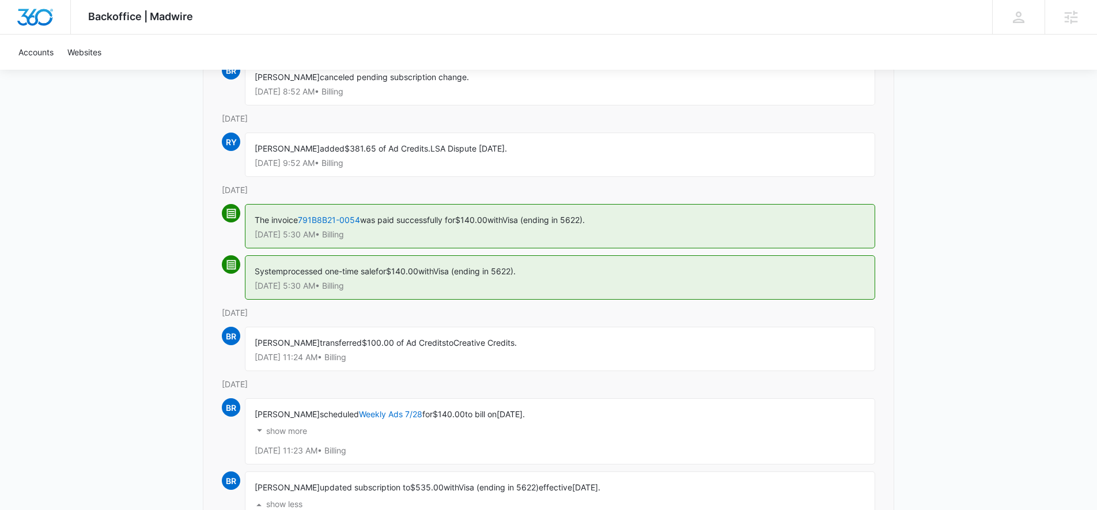
scroll to position [180, 0]
click at [327, 217] on link "791B8B21-0054" at bounding box center [329, 218] width 62 height 10
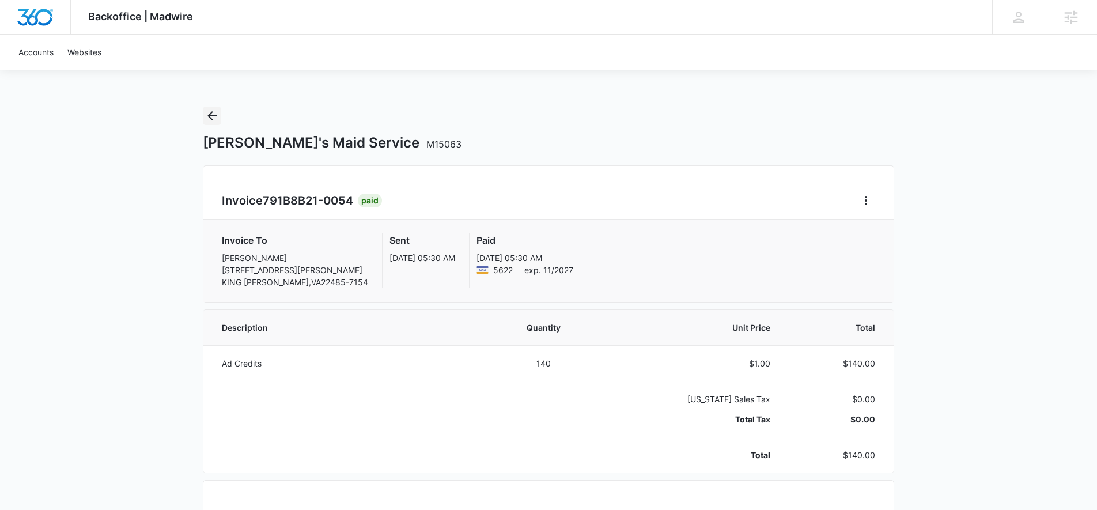
click at [211, 112] on icon "Back" at bounding box center [211, 115] width 9 height 9
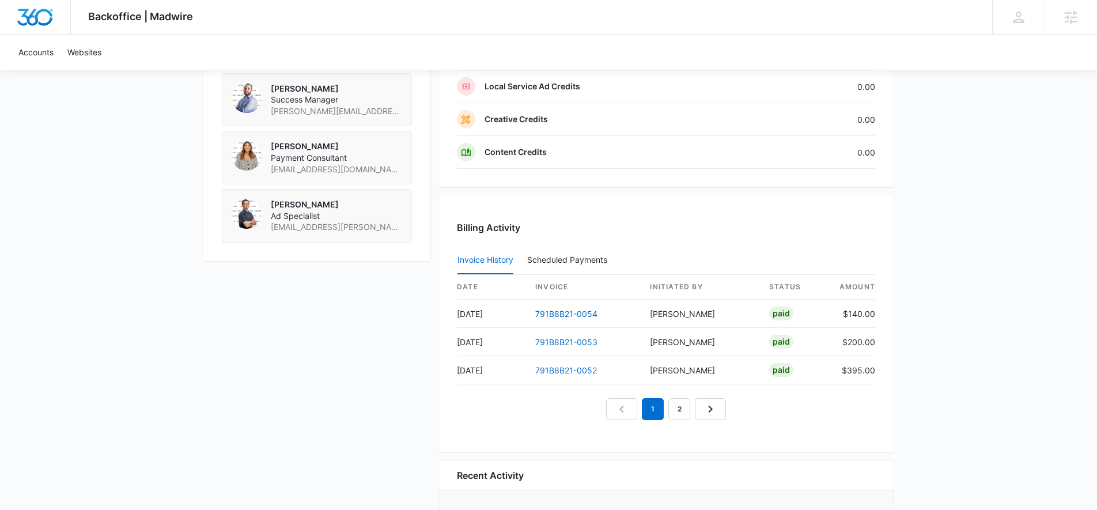
scroll to position [1115, 0]
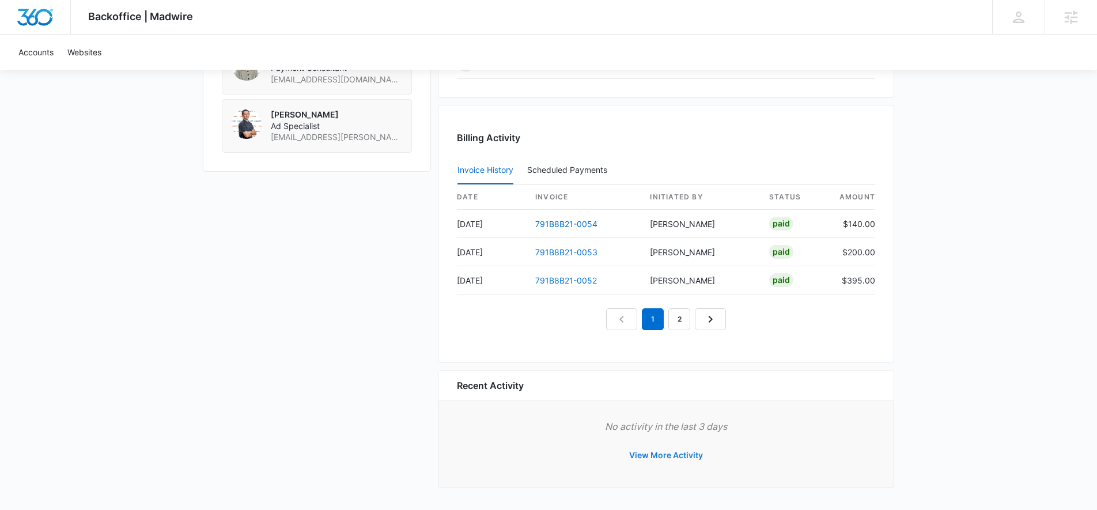
click at [646, 459] on button "View More Activity" at bounding box center [665, 455] width 97 height 28
